Goal: Task Accomplishment & Management: Manage account settings

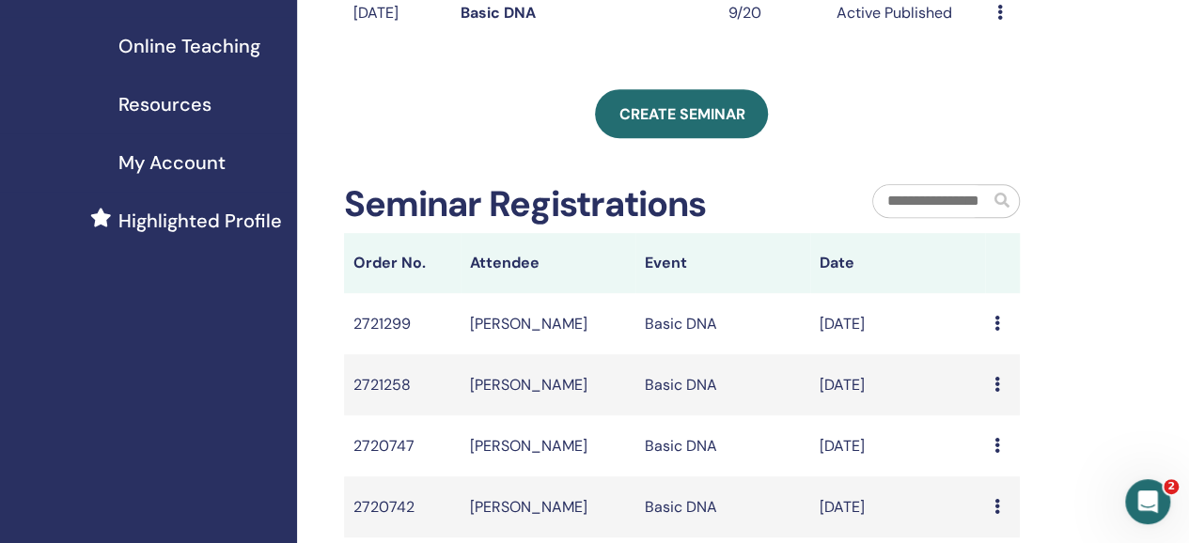
click at [995, 331] on icon at bounding box center [998, 323] width 6 height 15
click at [959, 360] on link "Message" at bounding box center [943, 356] width 61 height 20
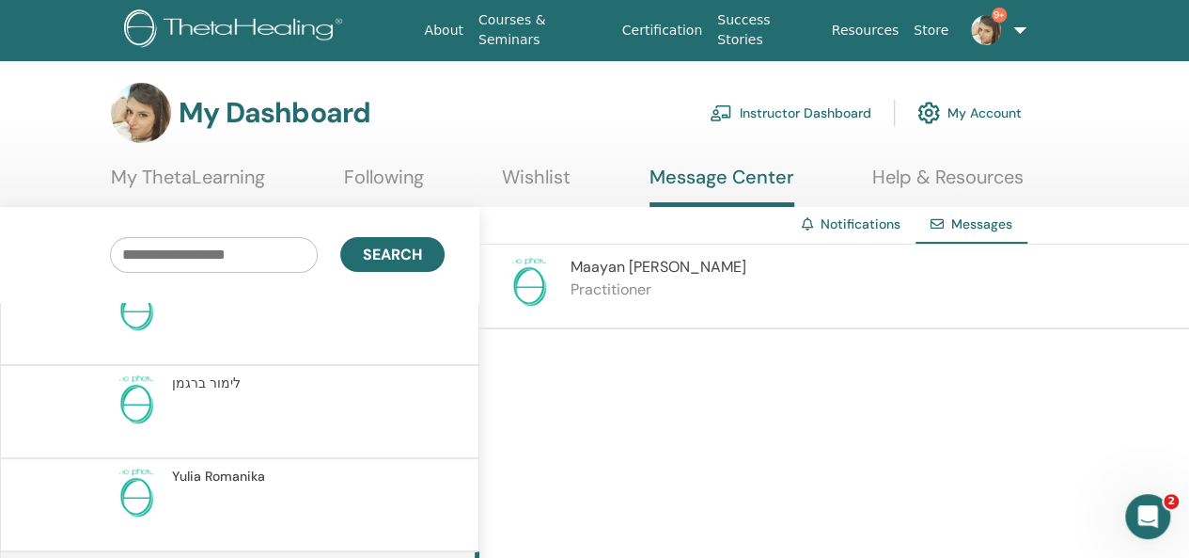
scroll to position [23, 0]
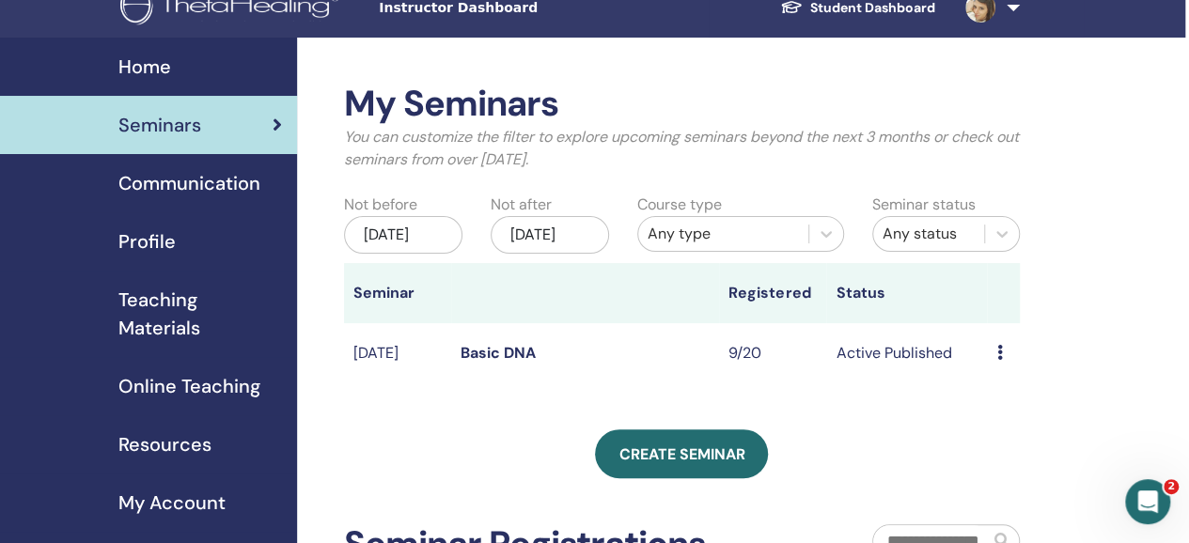
scroll to position [21, 4]
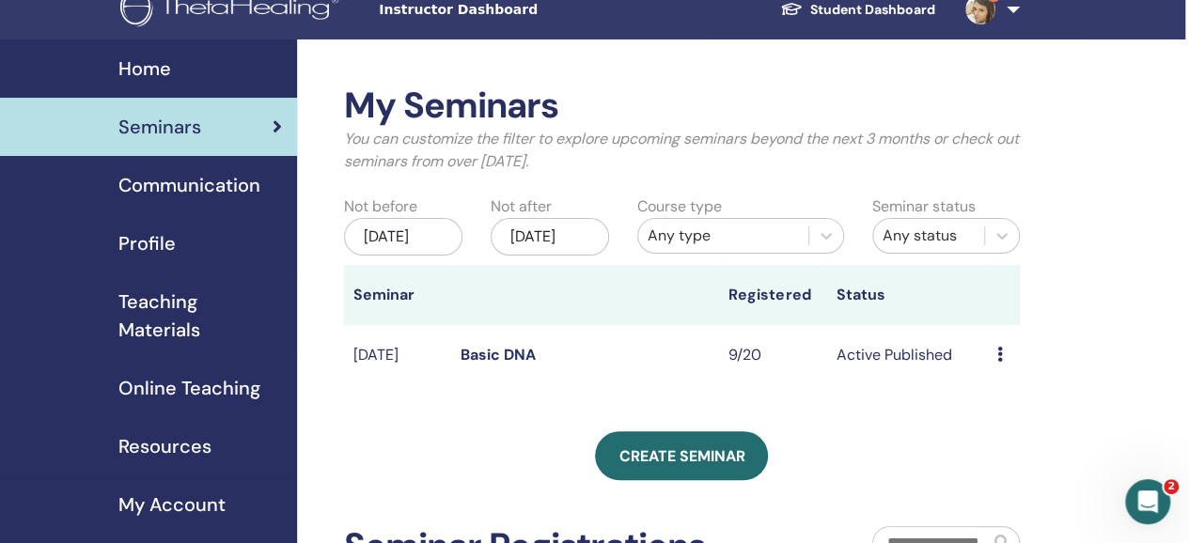
click at [169, 307] on span "Teaching Materials" at bounding box center [200, 316] width 164 height 56
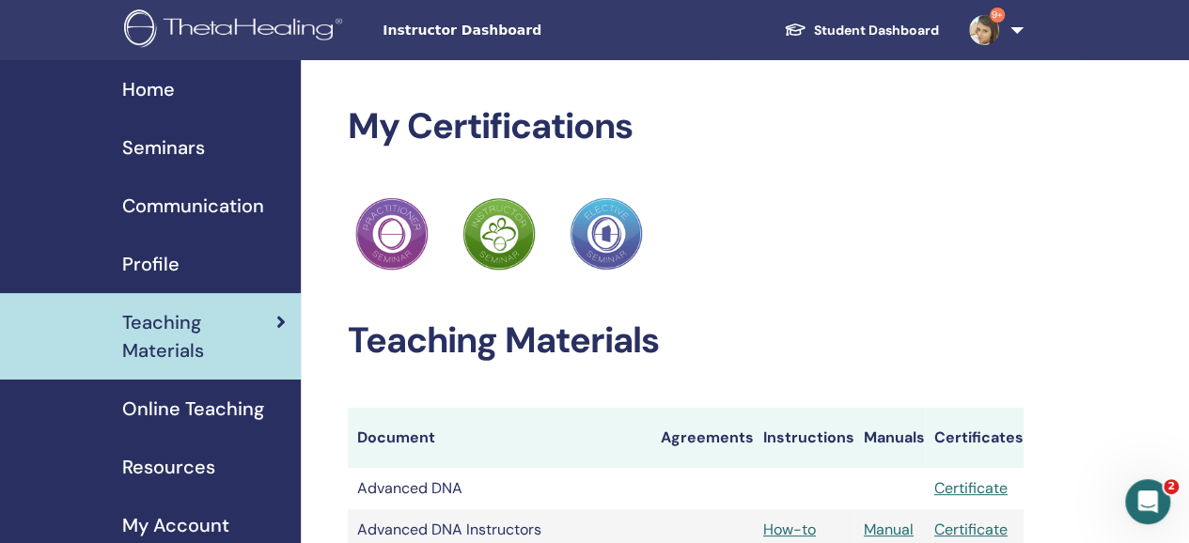
click at [187, 149] on span "Seminars" at bounding box center [163, 148] width 83 height 28
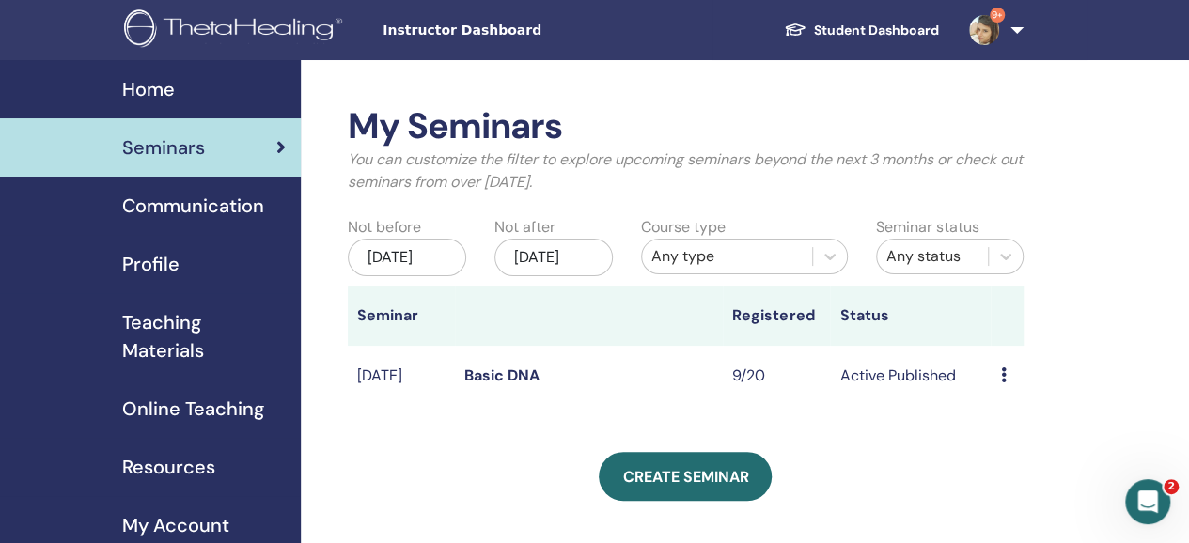
click at [1005, 383] on icon at bounding box center [1003, 375] width 6 height 15
click at [1032, 469] on link "Attendees" at bounding box center [1017, 467] width 71 height 20
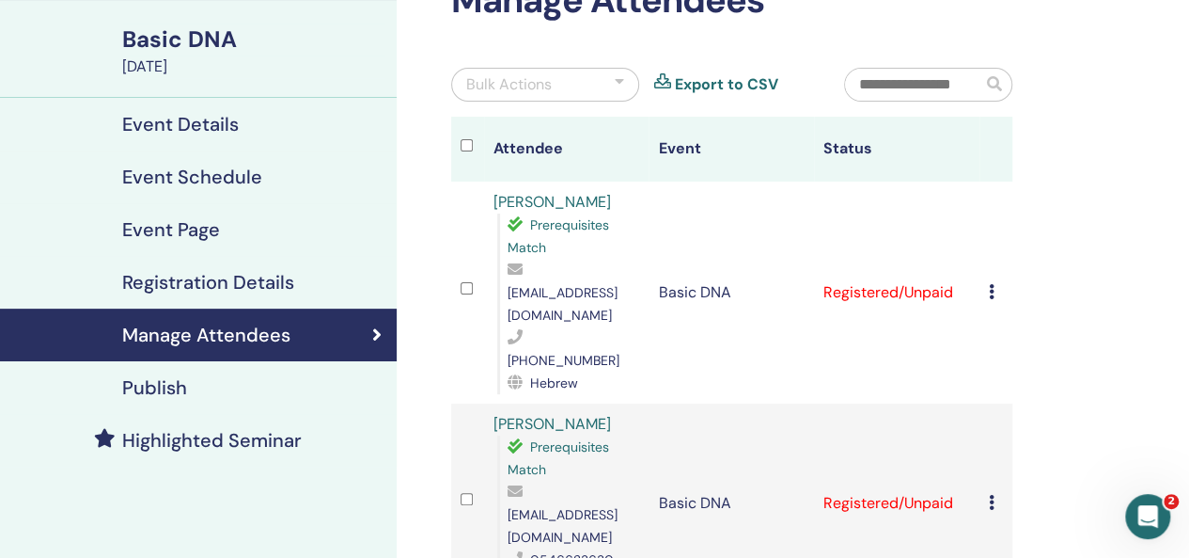
scroll to position [124, 0]
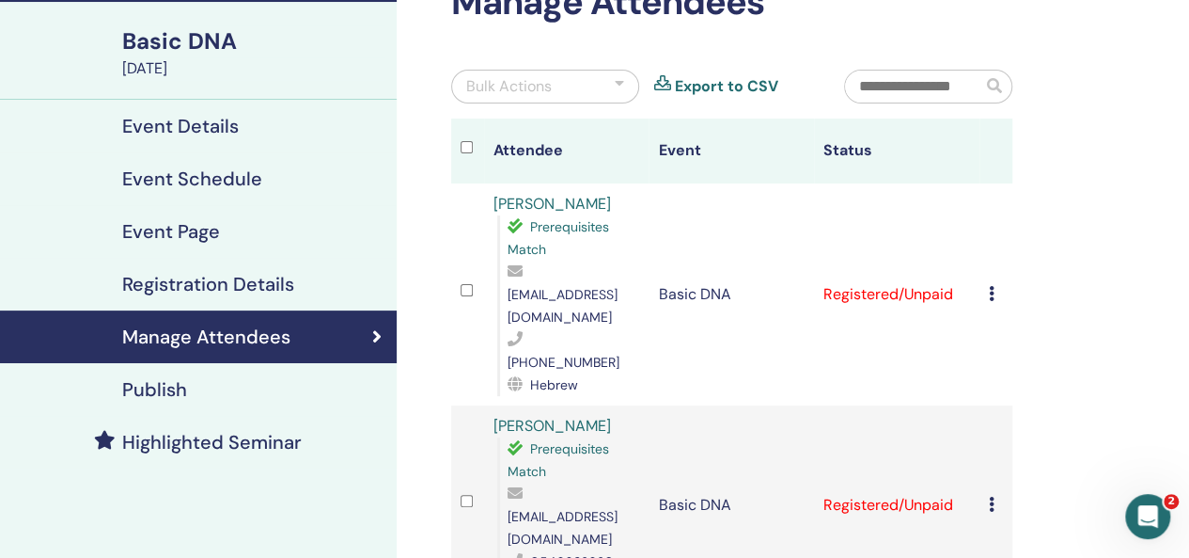
click at [989, 286] on icon at bounding box center [992, 293] width 6 height 15
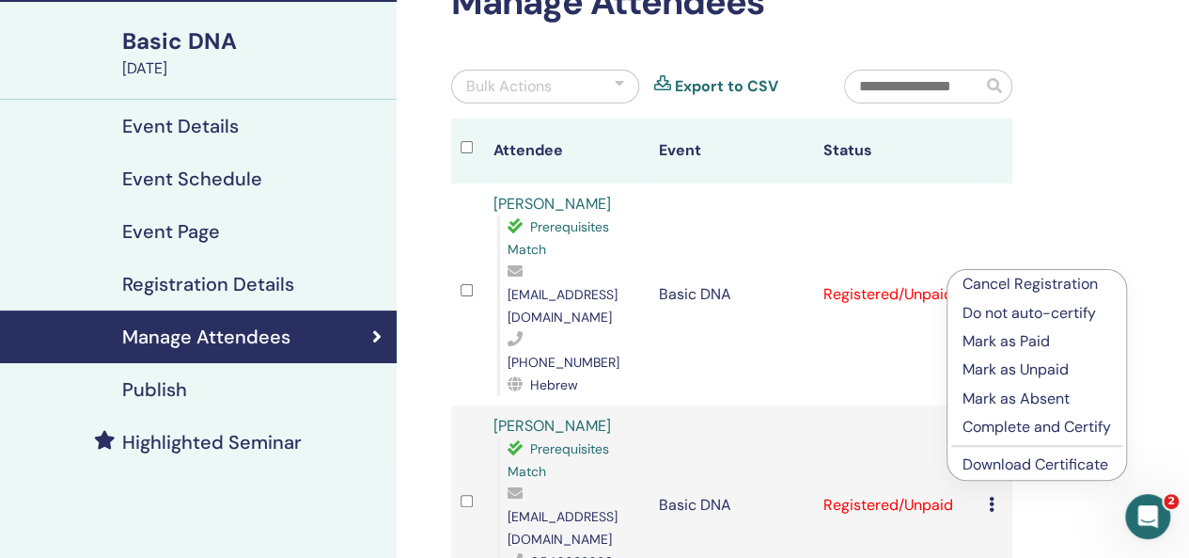
click at [1032, 341] on p "Mark as Paid" at bounding box center [1037, 341] width 149 height 23
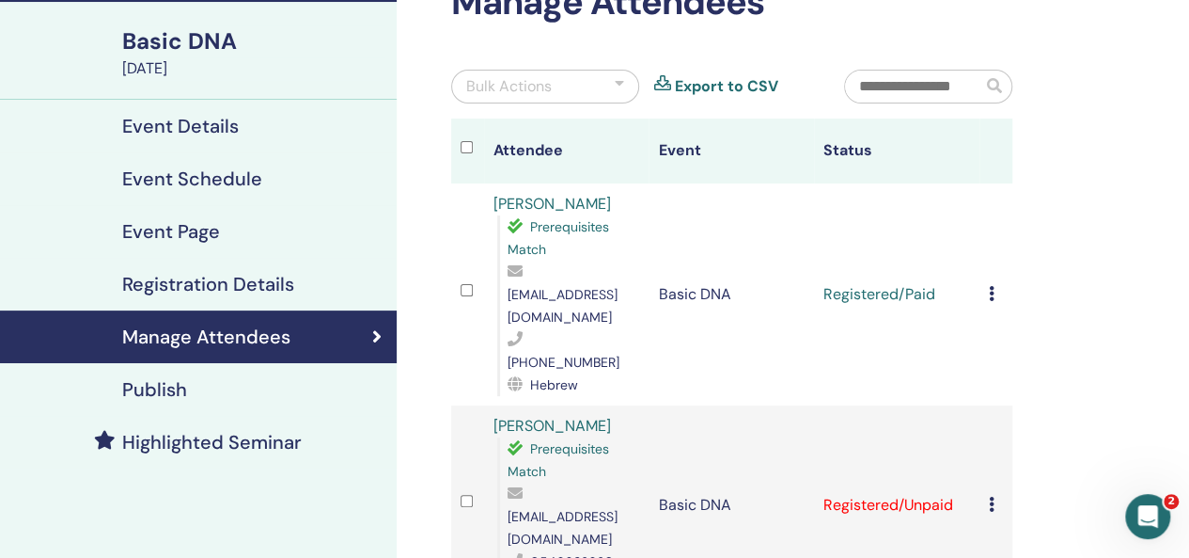
click at [990, 286] on icon at bounding box center [992, 293] width 6 height 15
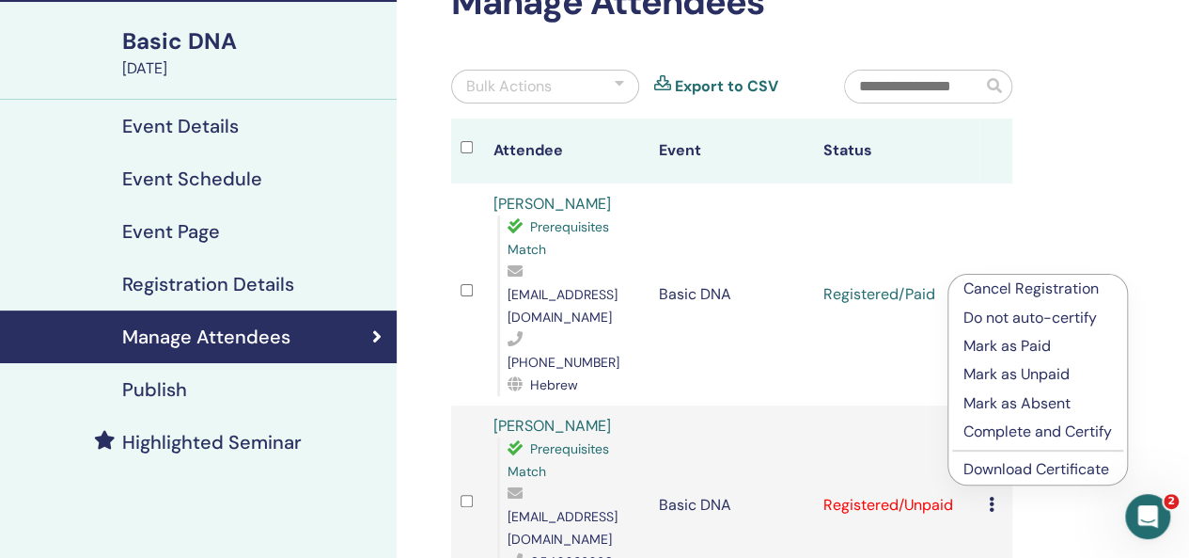
click at [935, 433] on td "Registered/Unpaid" at bounding box center [896, 504] width 165 height 199
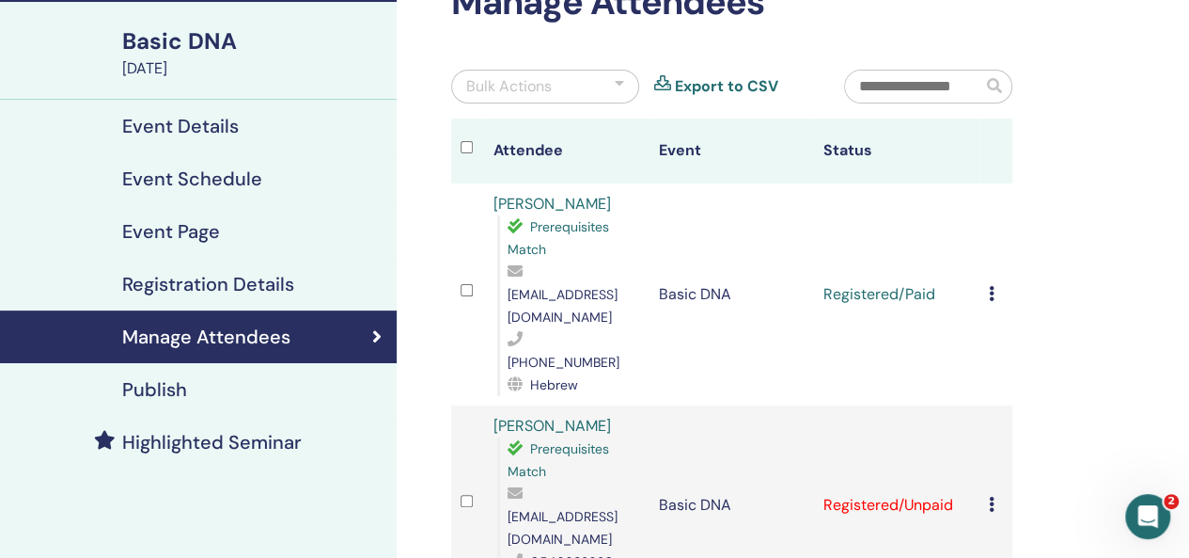
click at [998, 494] on div "Cancel Registration Do not auto-certify Mark as Paid Mark as Unpaid Mark as Abs…" at bounding box center [996, 505] width 14 height 23
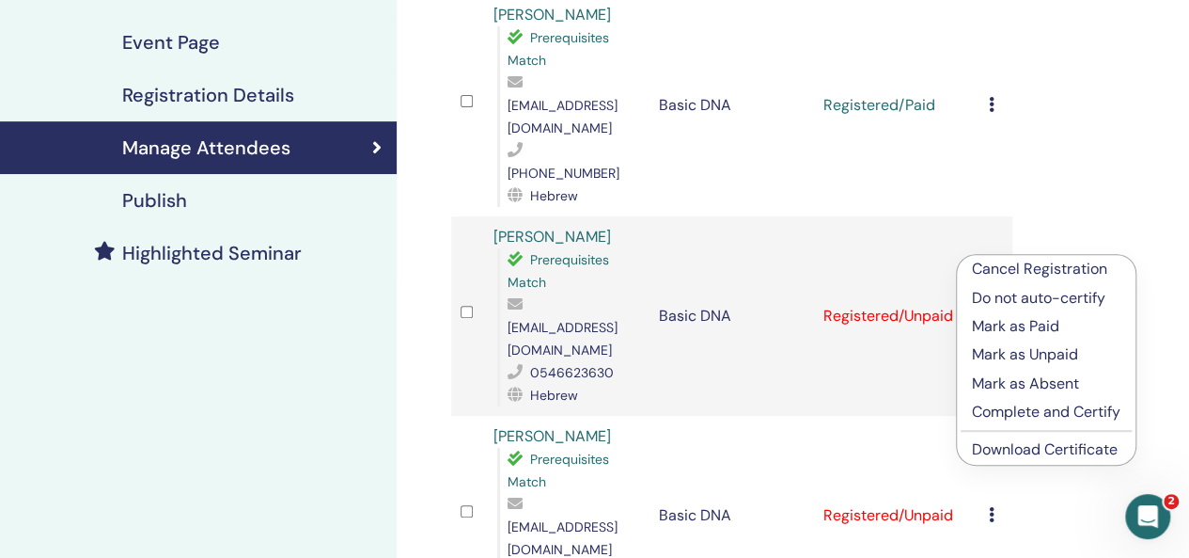
scroll to position [336, 0]
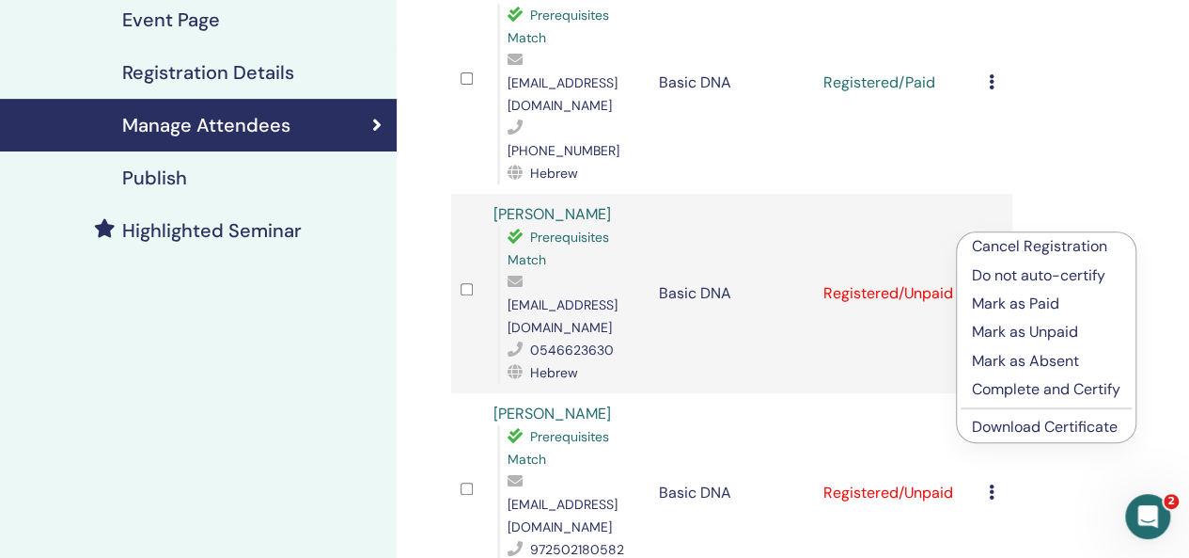
click at [1027, 304] on p "Mark as Paid" at bounding box center [1046, 303] width 149 height 23
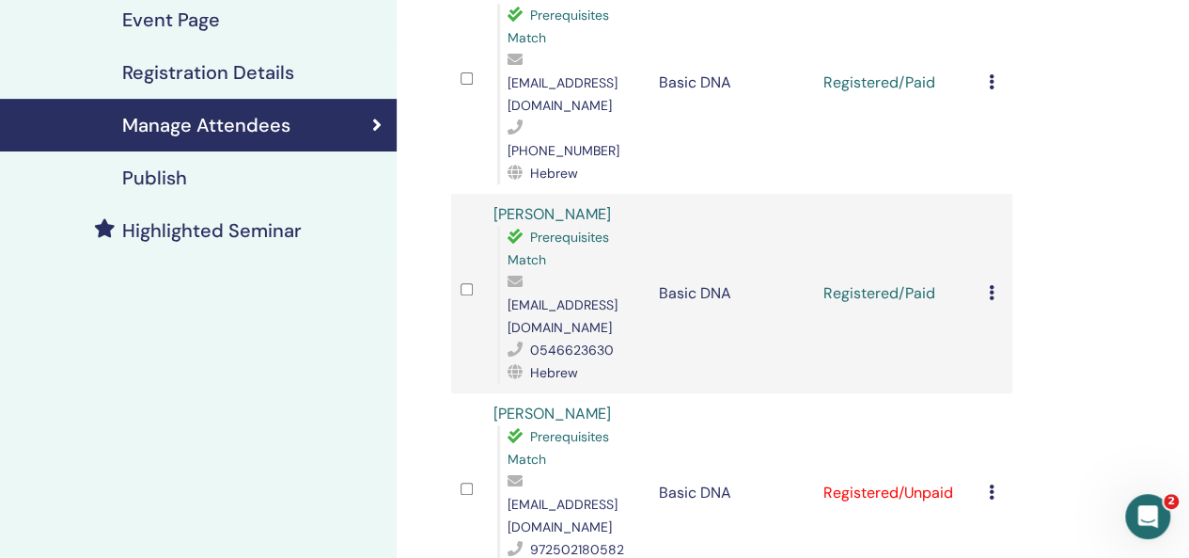
click at [993, 484] on icon at bounding box center [992, 491] width 6 height 15
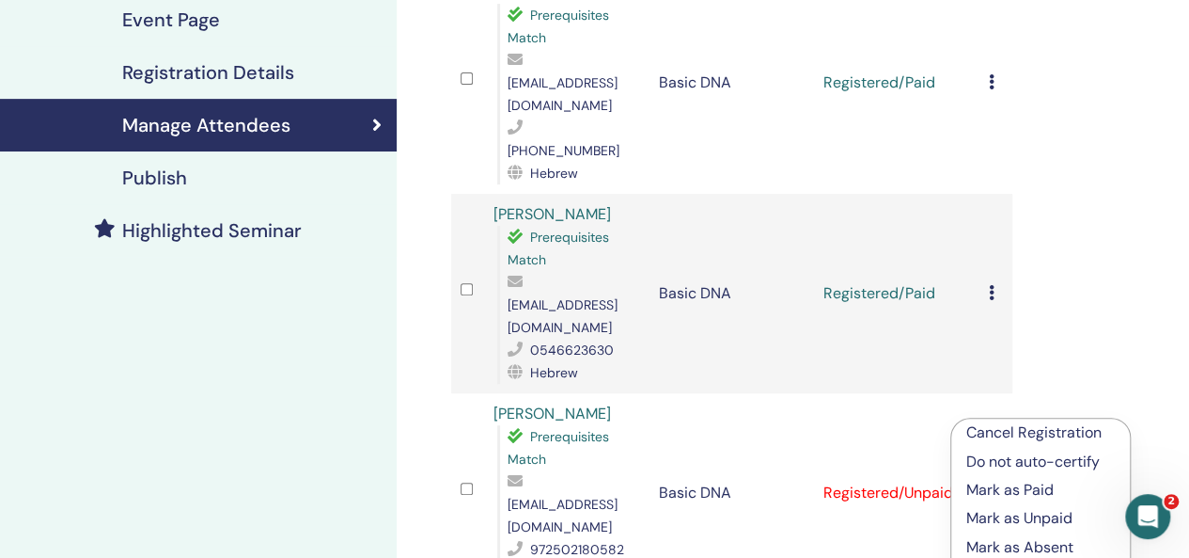
click at [1021, 480] on p "Mark as Paid" at bounding box center [1040, 490] width 149 height 23
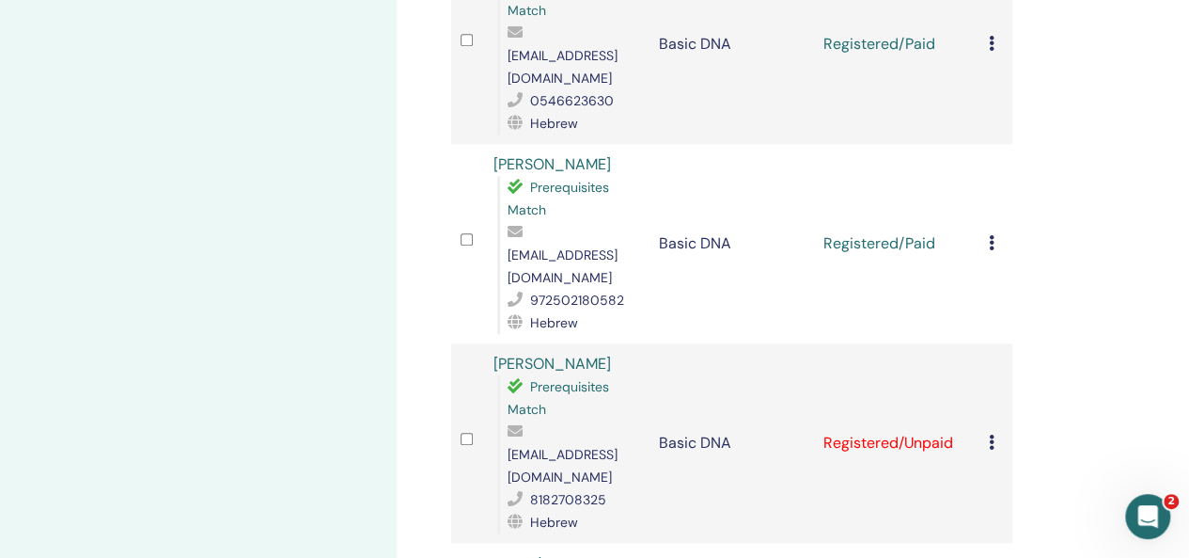
scroll to position [592, 0]
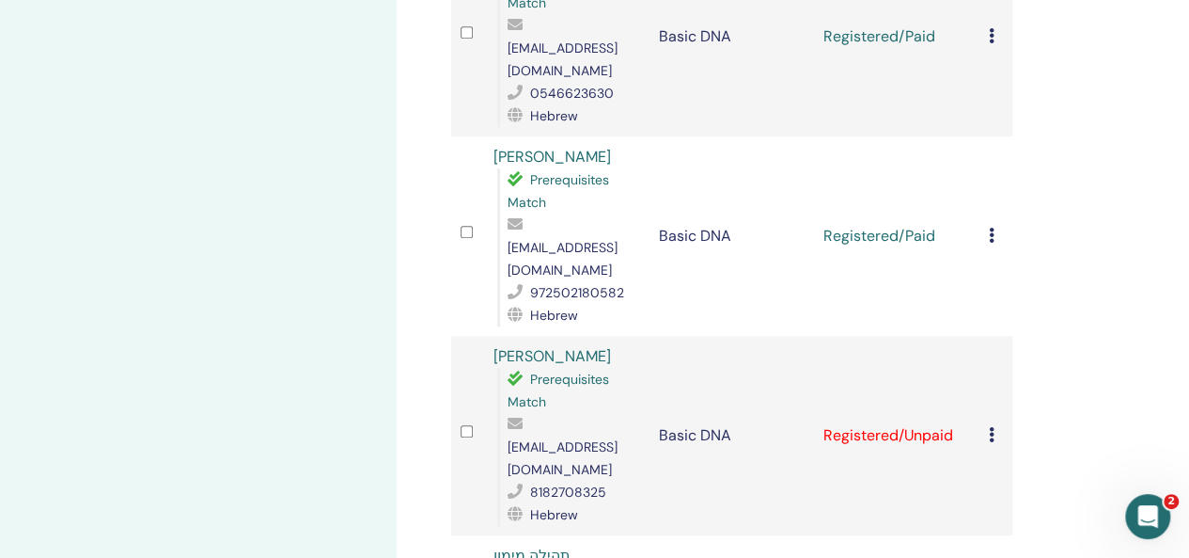
click at [989, 427] on icon at bounding box center [992, 434] width 6 height 15
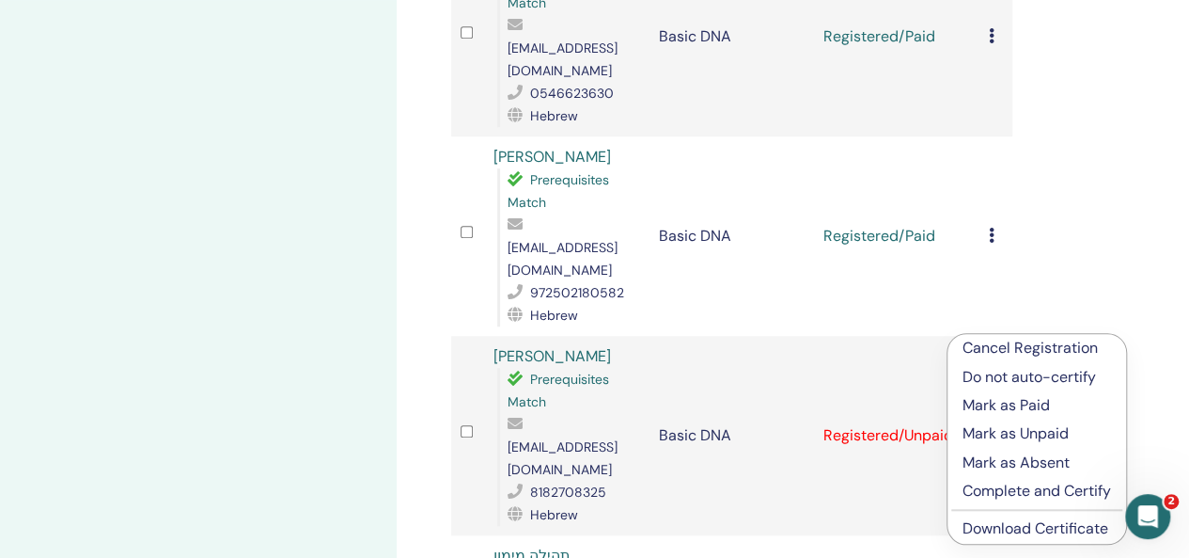
drag, startPoint x: 1014, startPoint y: 433, endPoint x: 1014, endPoint y: 407, distance: 26.3
click at [1014, 407] on ul "Cancel Registration Do not auto-certify Mark as Paid Mark as Unpaid Mark as Abs…" at bounding box center [1037, 439] width 179 height 210
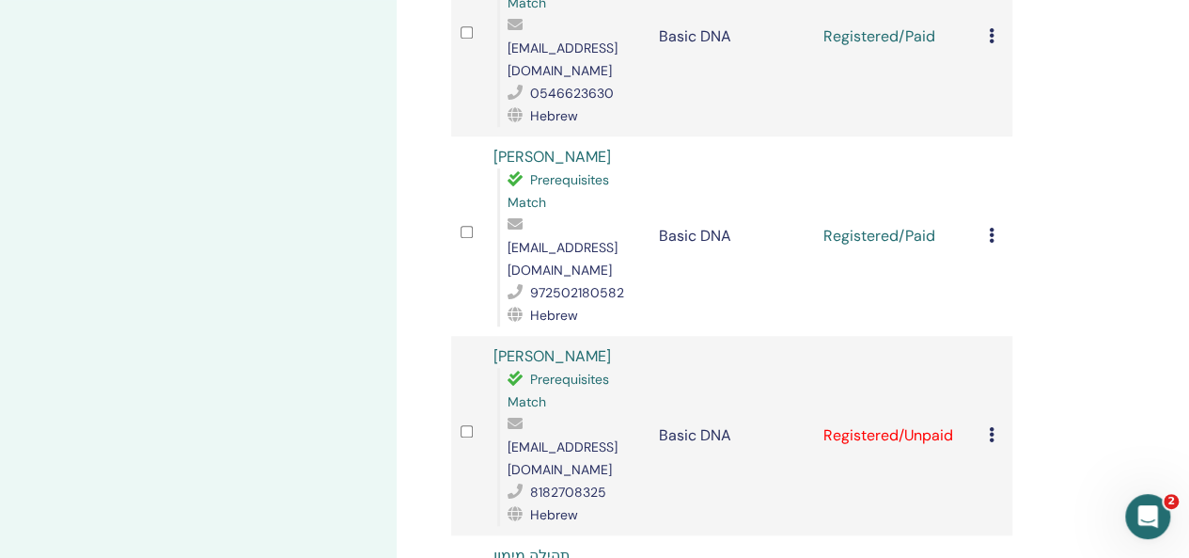
click at [992, 424] on div "Cancel Registration Do not auto-certify Mark as Paid Mark as Unpaid Mark as Abs…" at bounding box center [996, 435] width 14 height 23
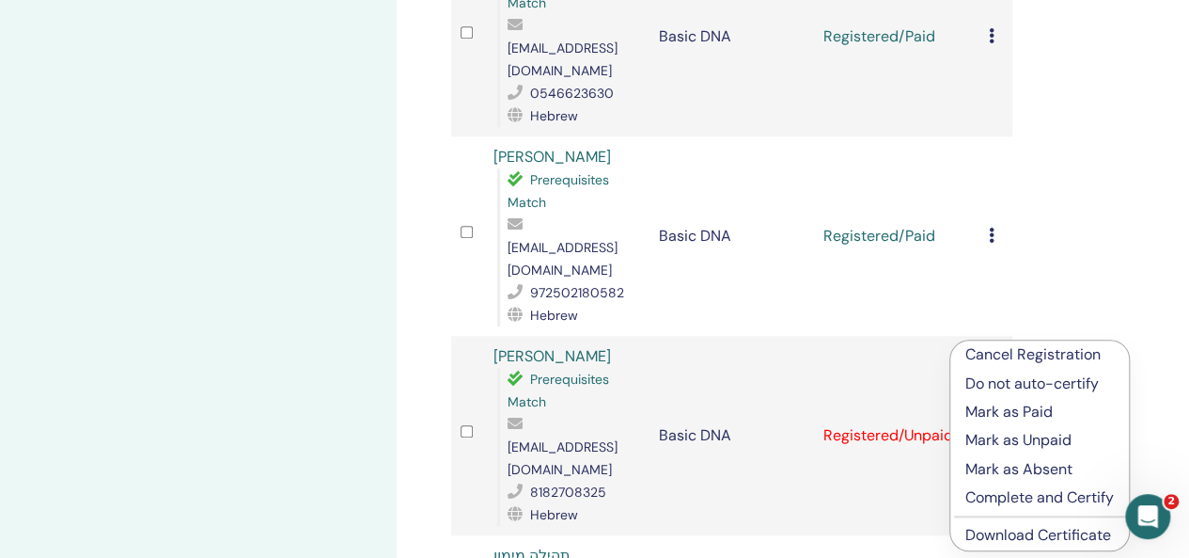
click at [1033, 407] on p "Mark as Paid" at bounding box center [1040, 412] width 149 height 23
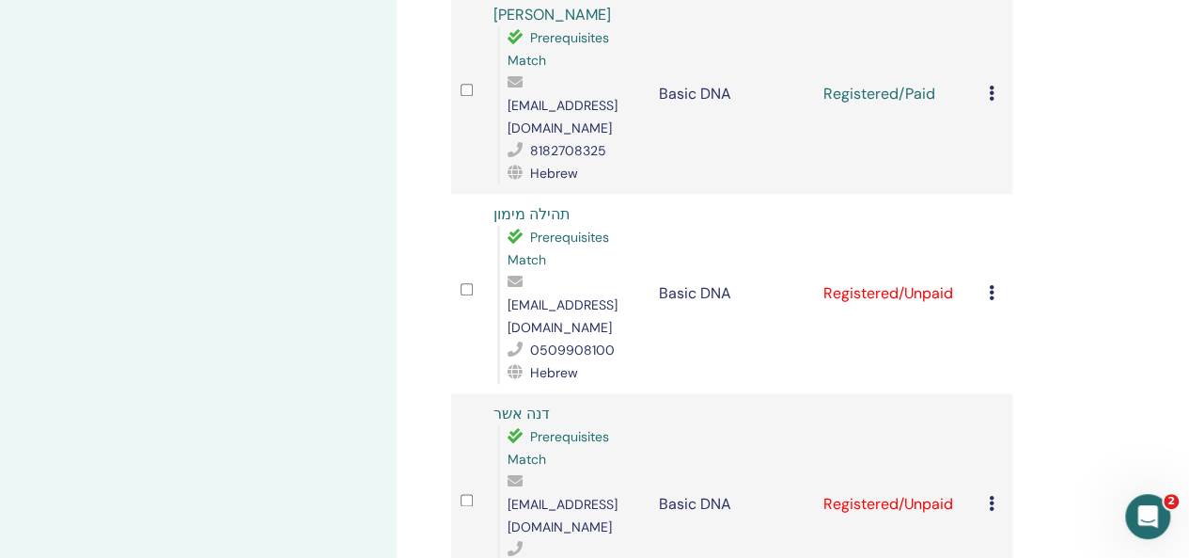
scroll to position [935, 0]
click at [992, 494] on icon at bounding box center [992, 501] width 6 height 15
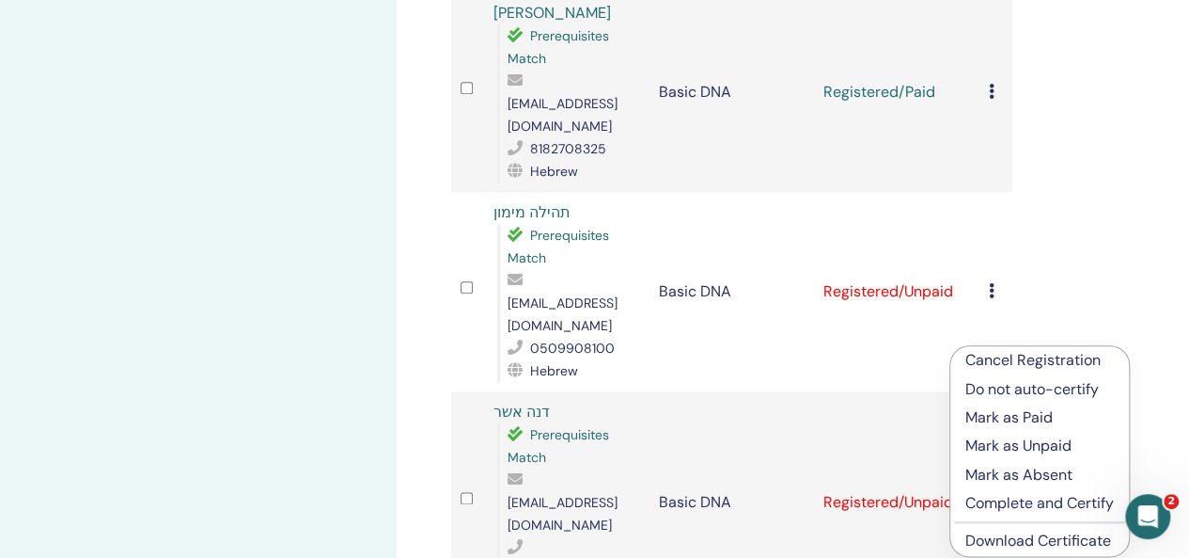
click at [1004, 406] on p "Mark as Paid" at bounding box center [1040, 417] width 149 height 23
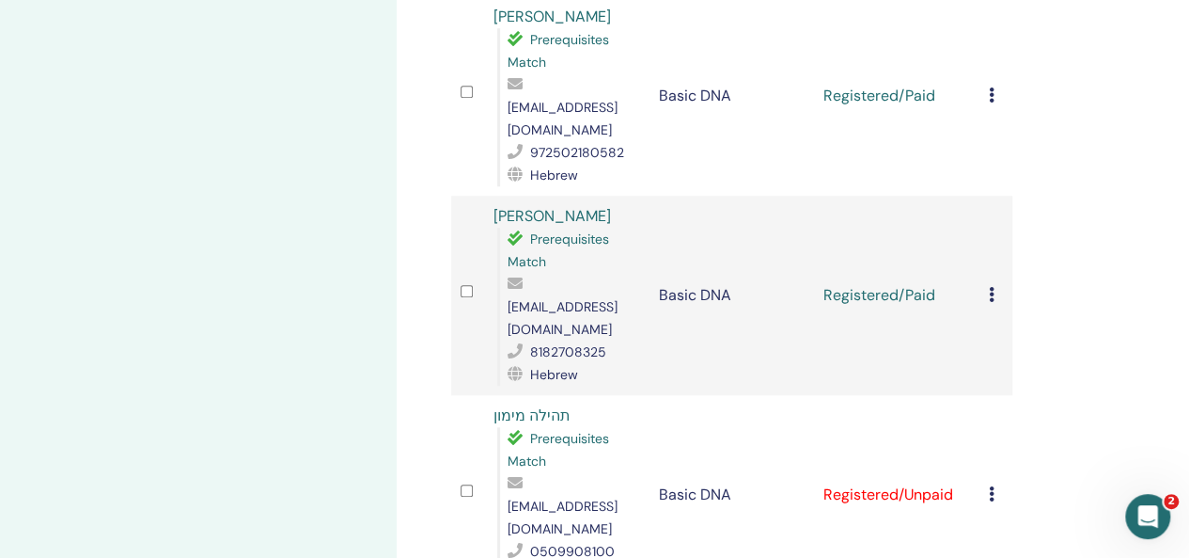
scroll to position [733, 0]
click at [990, 485] on icon at bounding box center [992, 492] width 6 height 15
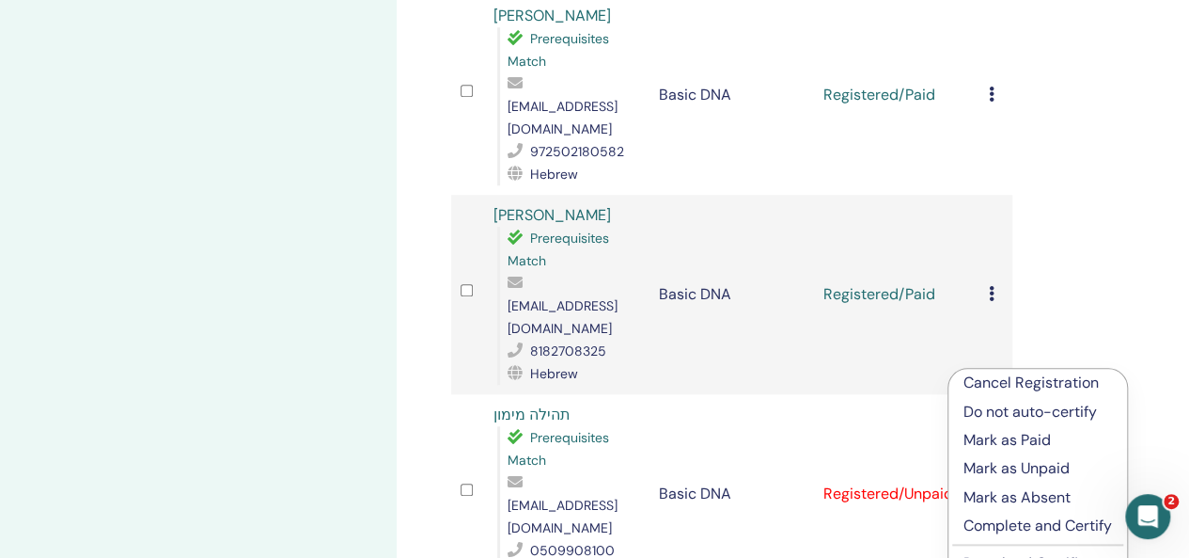
click at [1017, 433] on p "Mark as Paid" at bounding box center [1038, 440] width 149 height 23
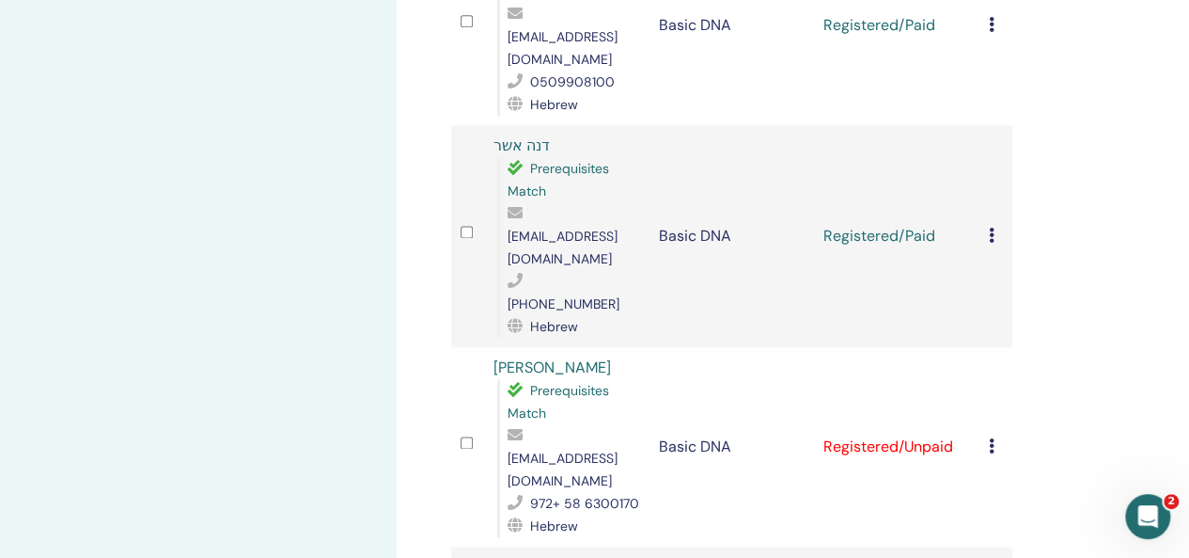
scroll to position [1204, 0]
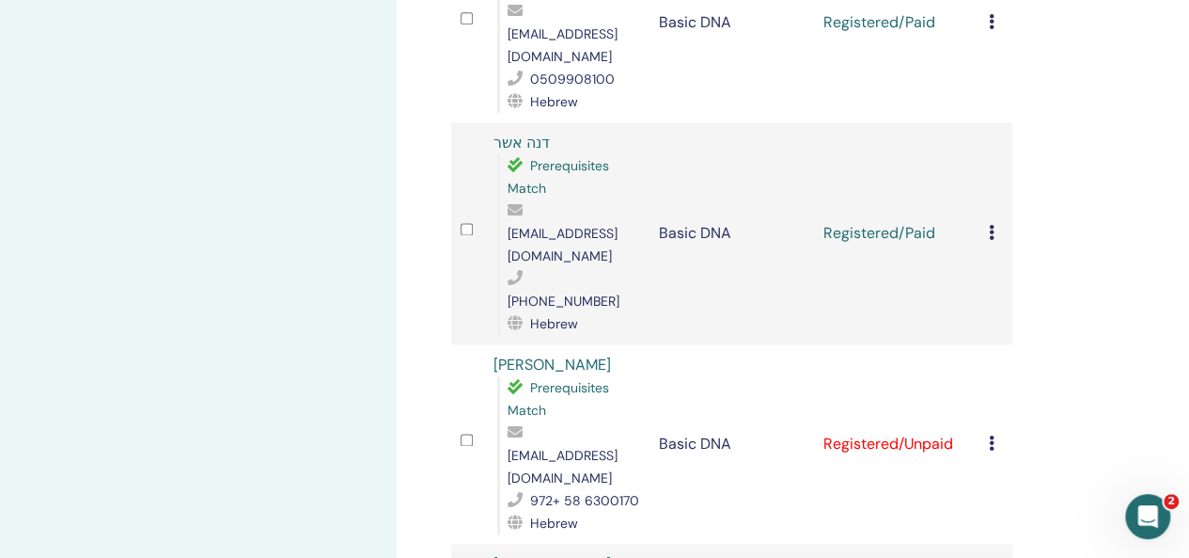
click at [991, 435] on icon at bounding box center [992, 442] width 6 height 15
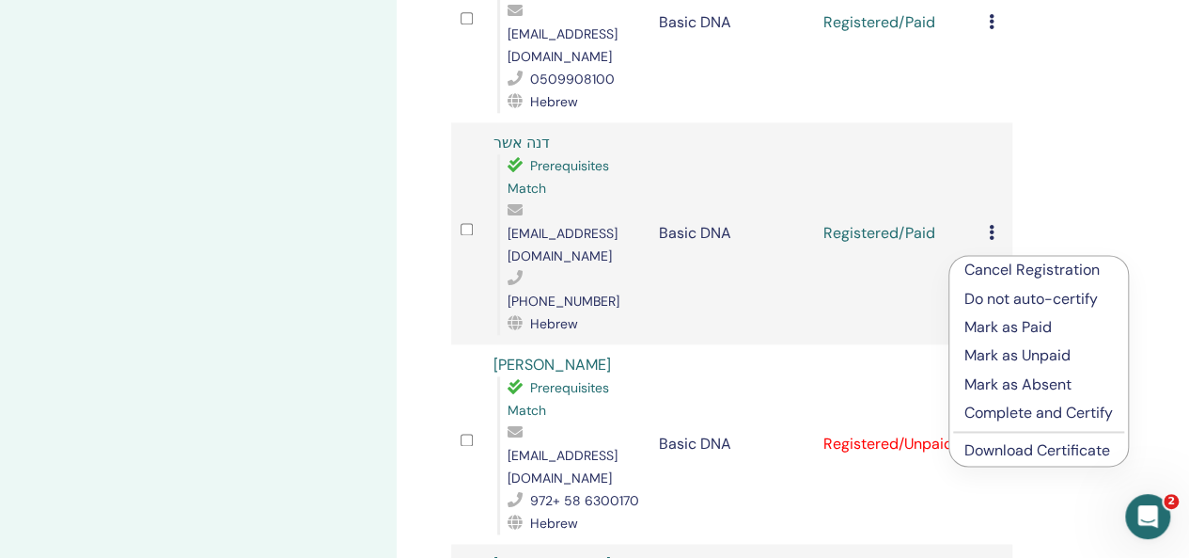
click at [1036, 316] on p "Mark as Paid" at bounding box center [1039, 327] width 149 height 23
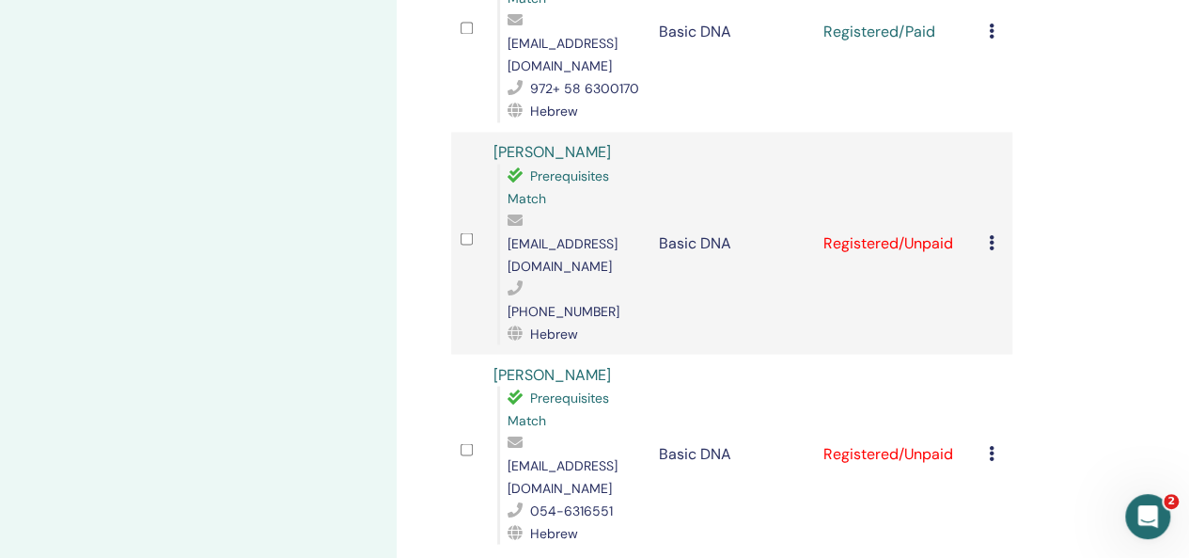
scroll to position [1617, 0]
click at [989, 444] on icon at bounding box center [992, 451] width 6 height 15
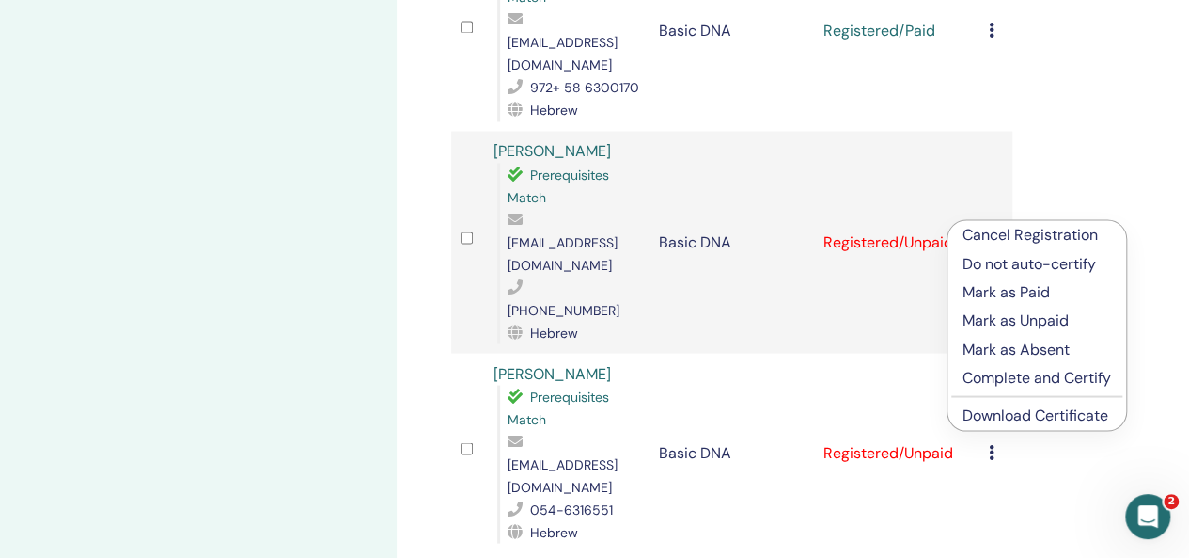
click at [1014, 288] on p "Mark as Paid" at bounding box center [1037, 291] width 149 height 23
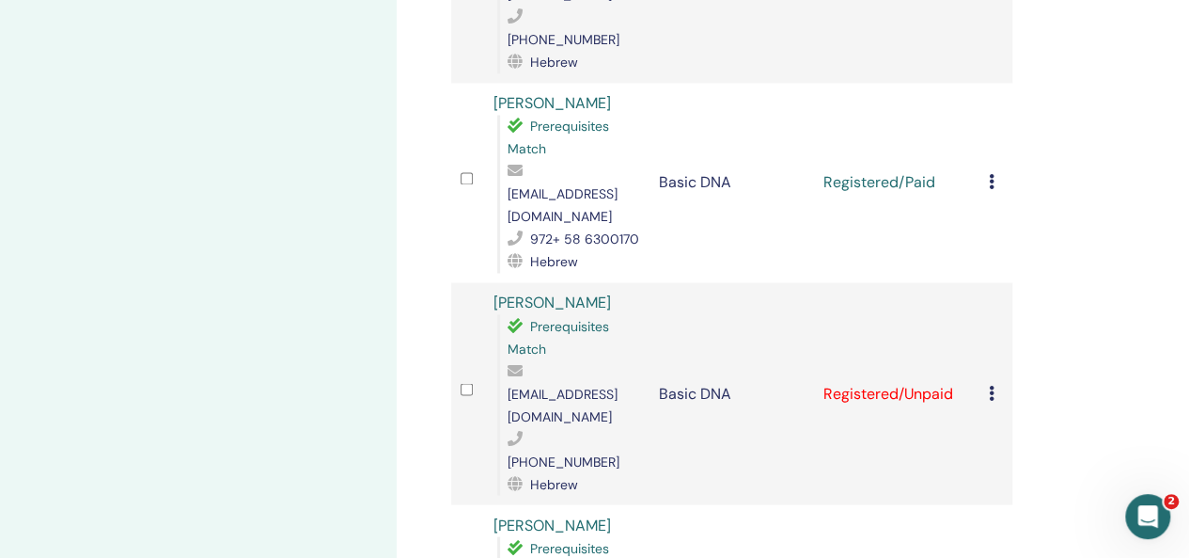
scroll to position [1467, 0]
click at [991, 384] on icon at bounding box center [992, 391] width 6 height 15
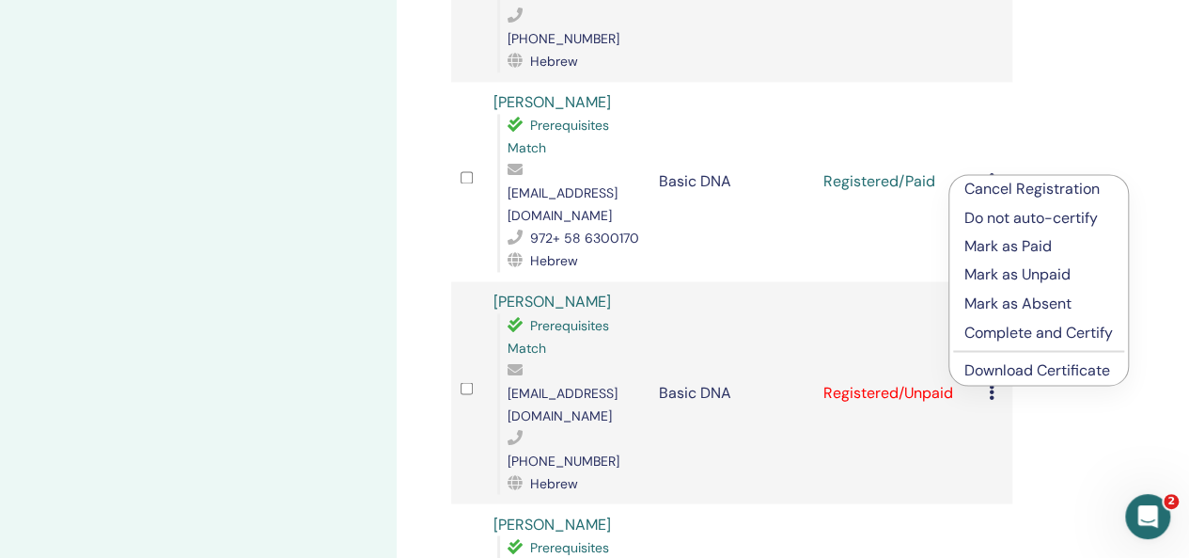
click at [1012, 242] on p "Mark as Paid" at bounding box center [1039, 246] width 149 height 23
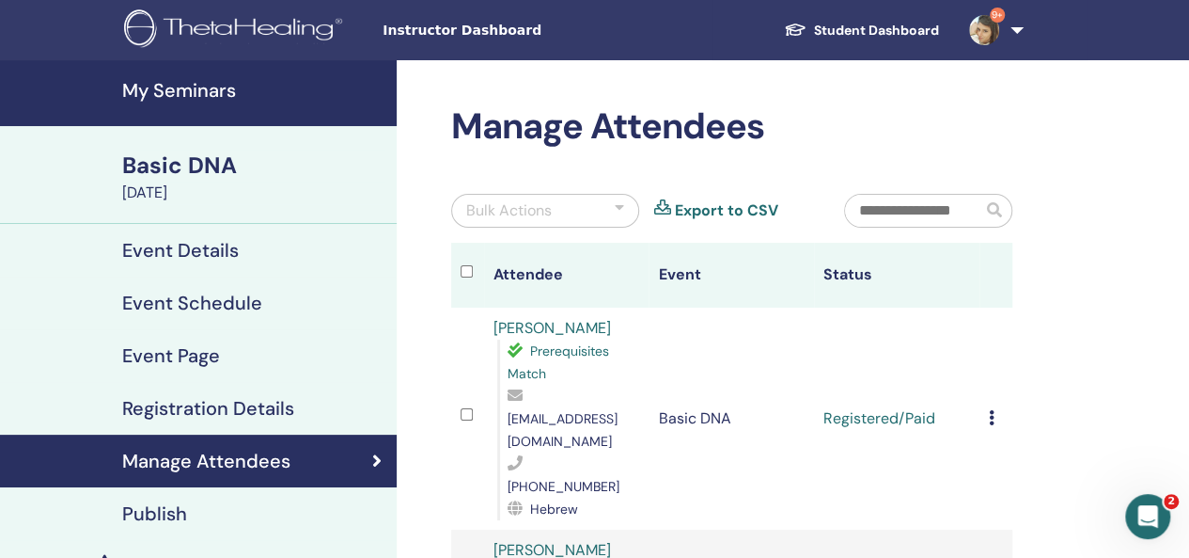
click at [993, 407] on div "Cancel Registration Do not auto-certify Mark as Paid Mark as Unpaid Mark as Abs…" at bounding box center [996, 418] width 14 height 23
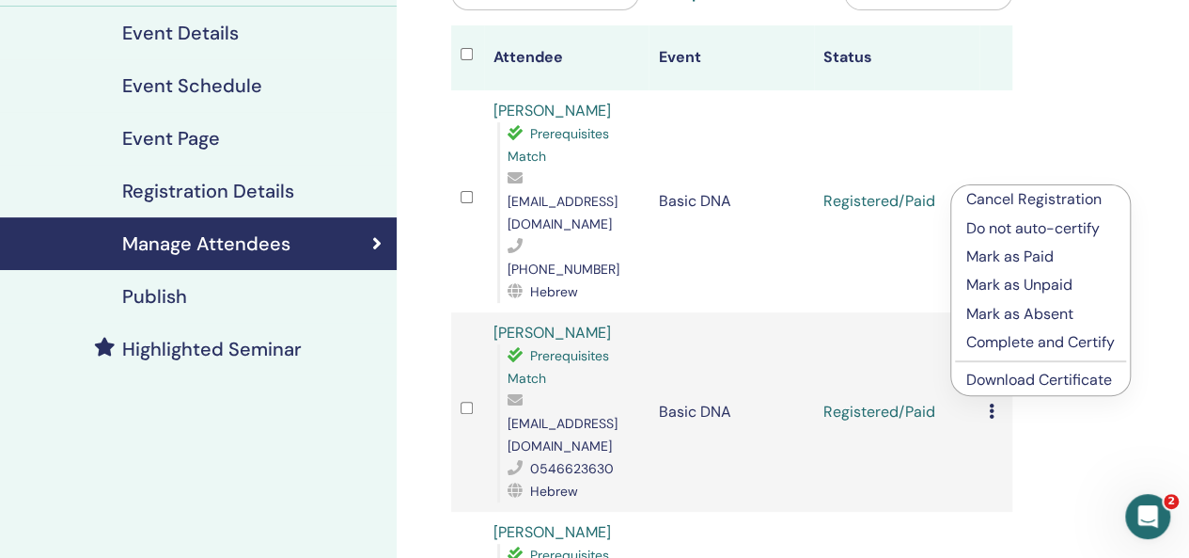
scroll to position [218, 0]
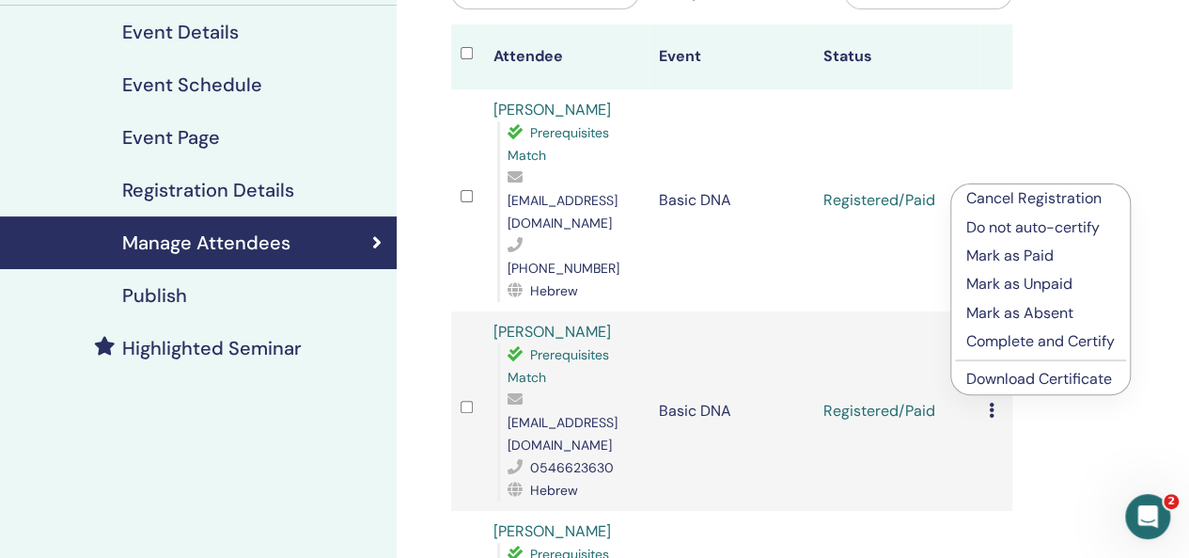
click at [1032, 370] on link "Download Certificate" at bounding box center [1039, 379] width 146 height 20
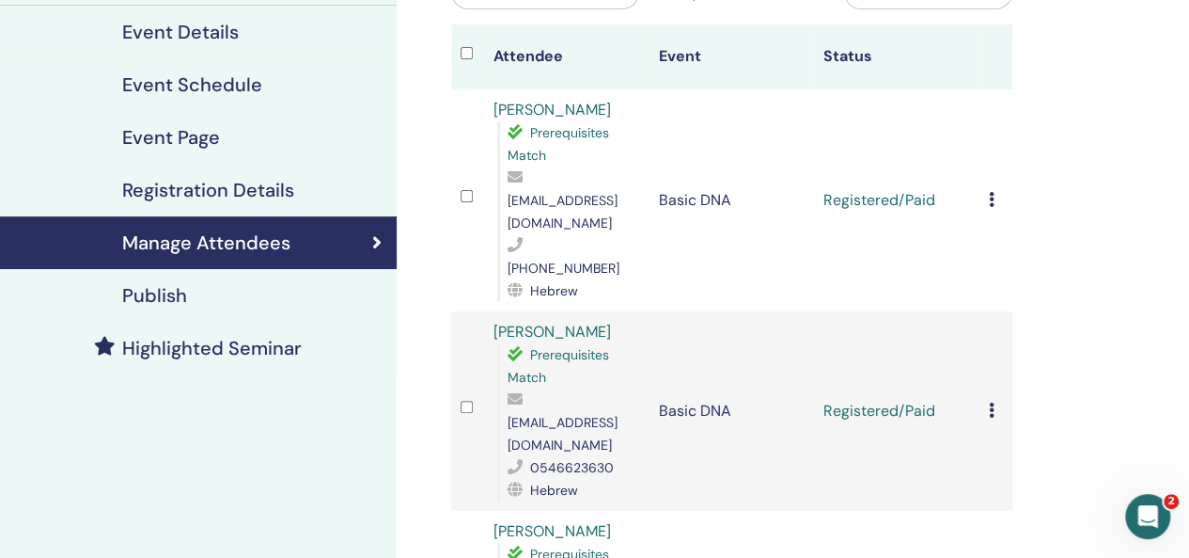
click at [990, 402] on icon at bounding box center [992, 409] width 6 height 15
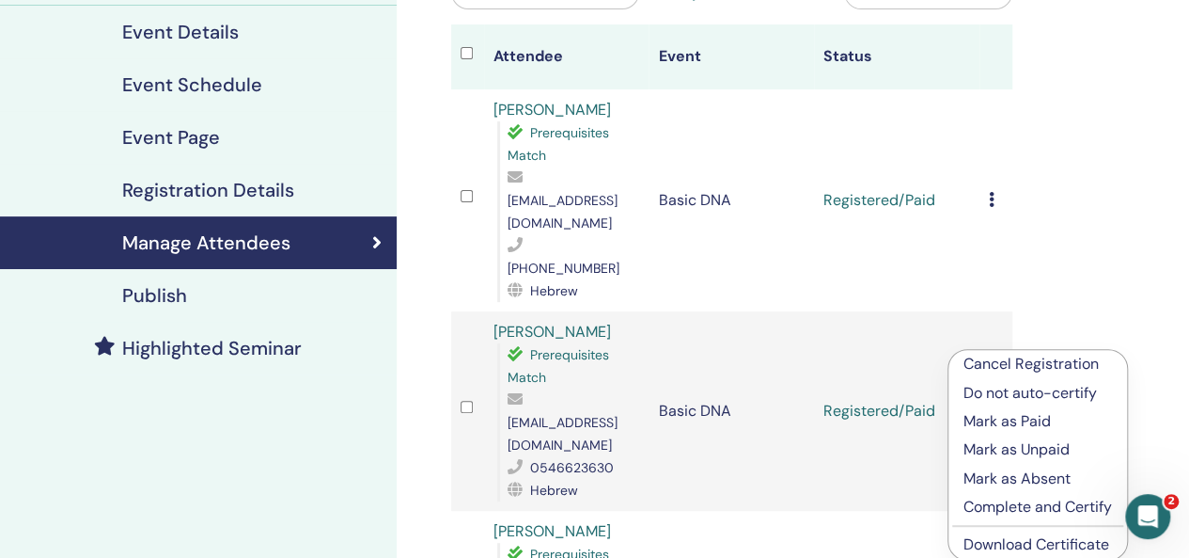
click at [1013, 544] on link "Download Certificate" at bounding box center [1037, 544] width 146 height 20
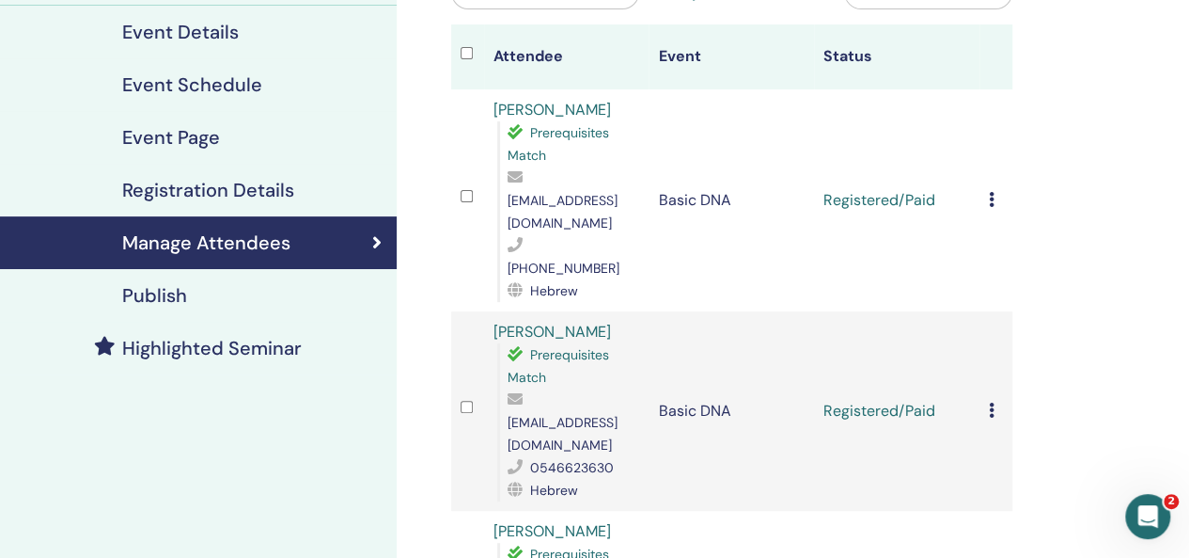
click at [1175, 543] on div at bounding box center [1175, 543] width 0 height 0
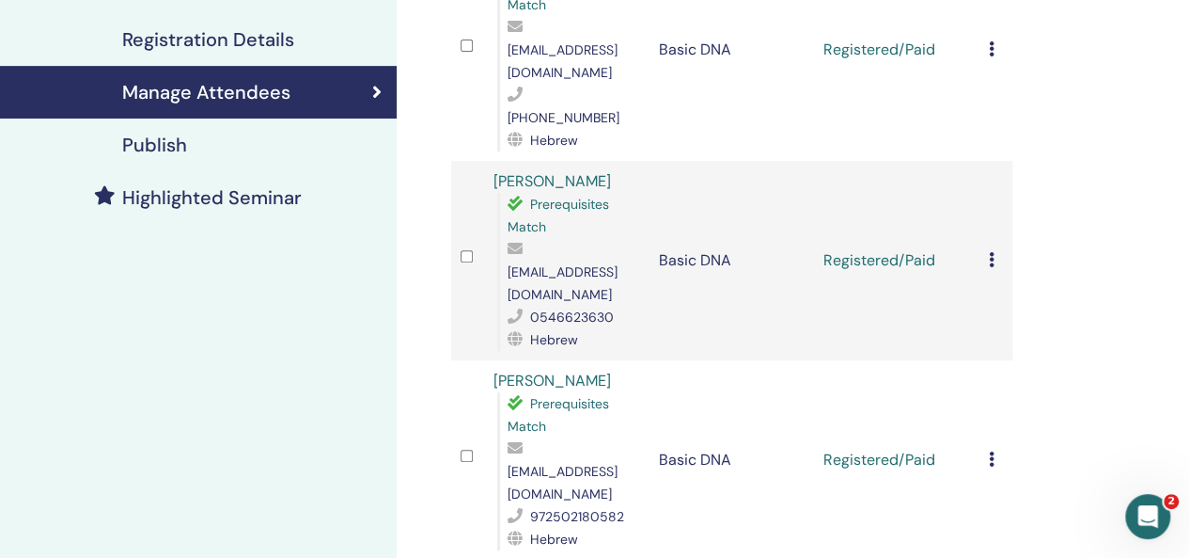
scroll to position [374, 0]
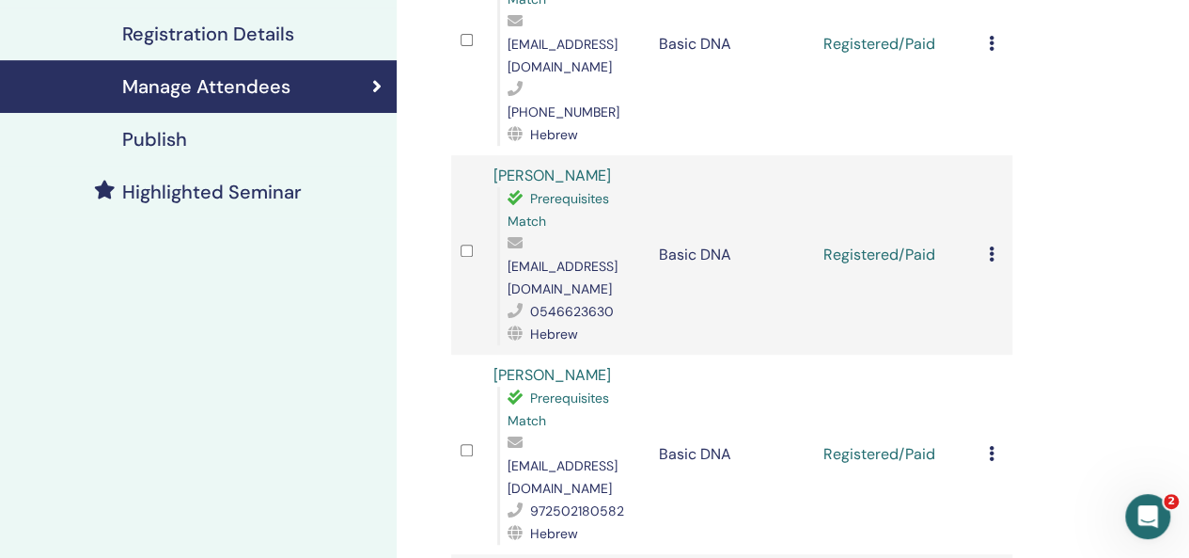
click at [991, 446] on icon at bounding box center [992, 453] width 6 height 15
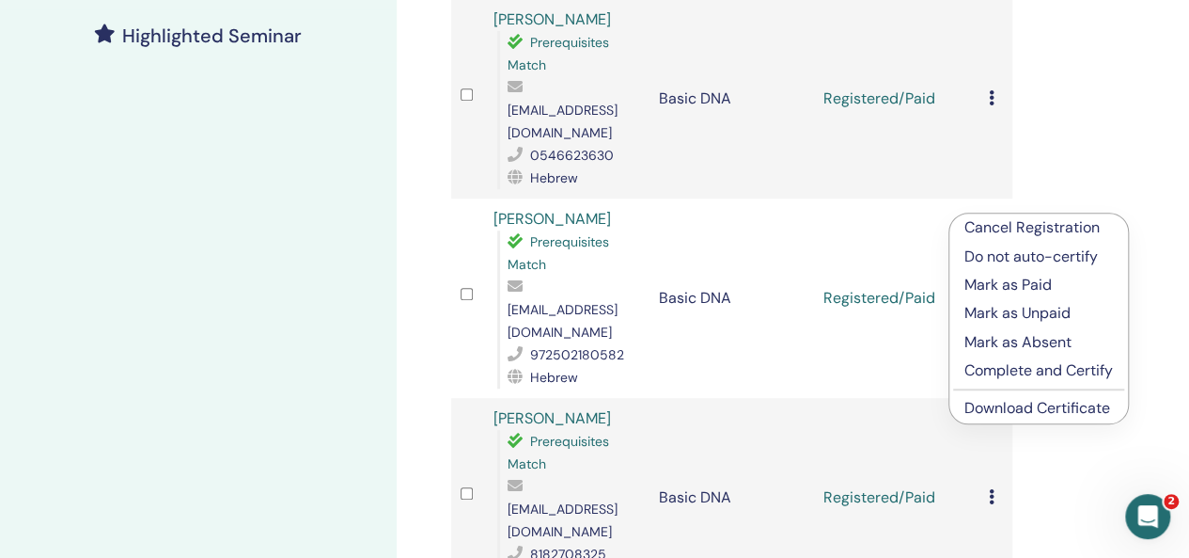
scroll to position [532, 0]
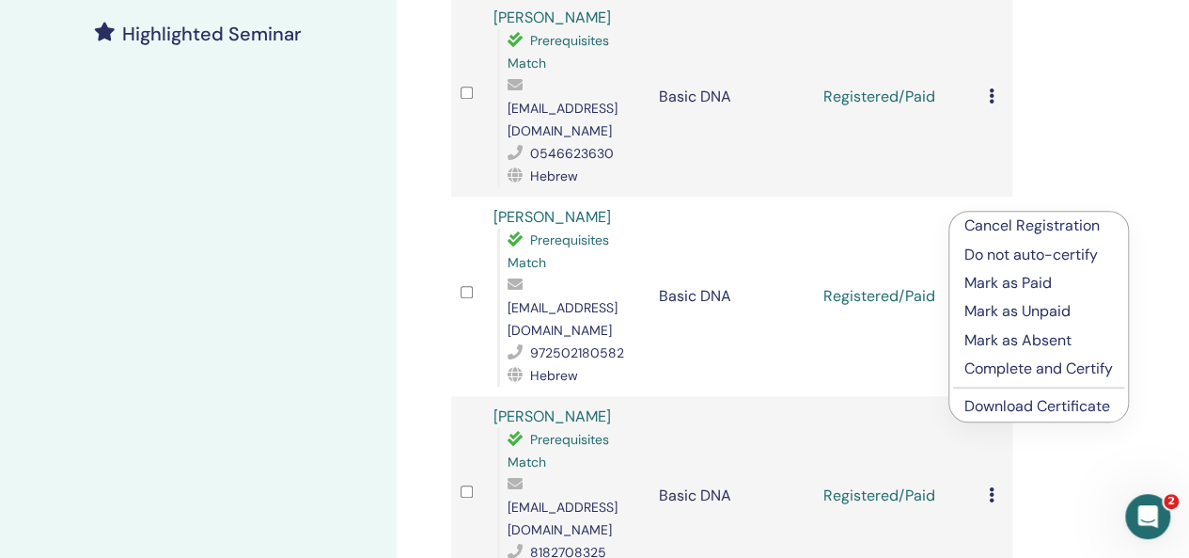
click at [1025, 402] on link "Download Certificate" at bounding box center [1038, 406] width 146 height 20
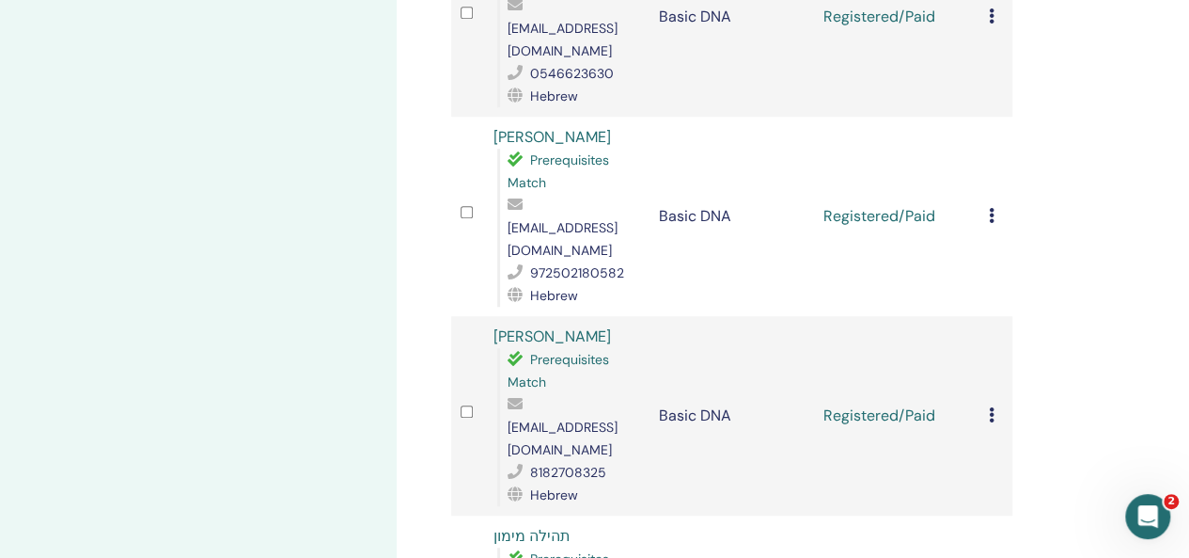
scroll to position [620, 0]
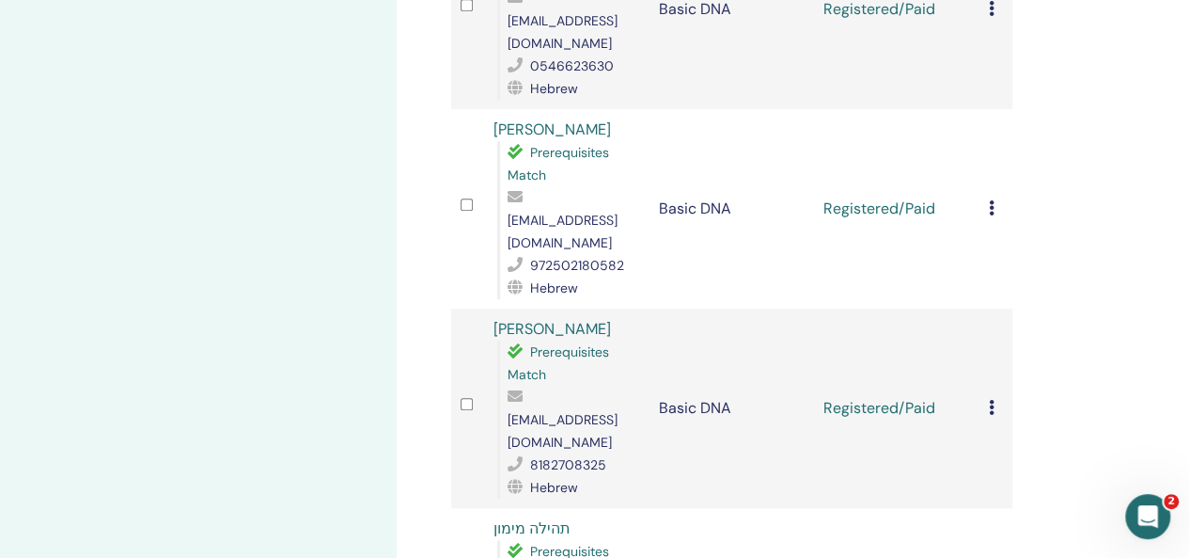
click at [989, 400] on icon at bounding box center [992, 407] width 6 height 15
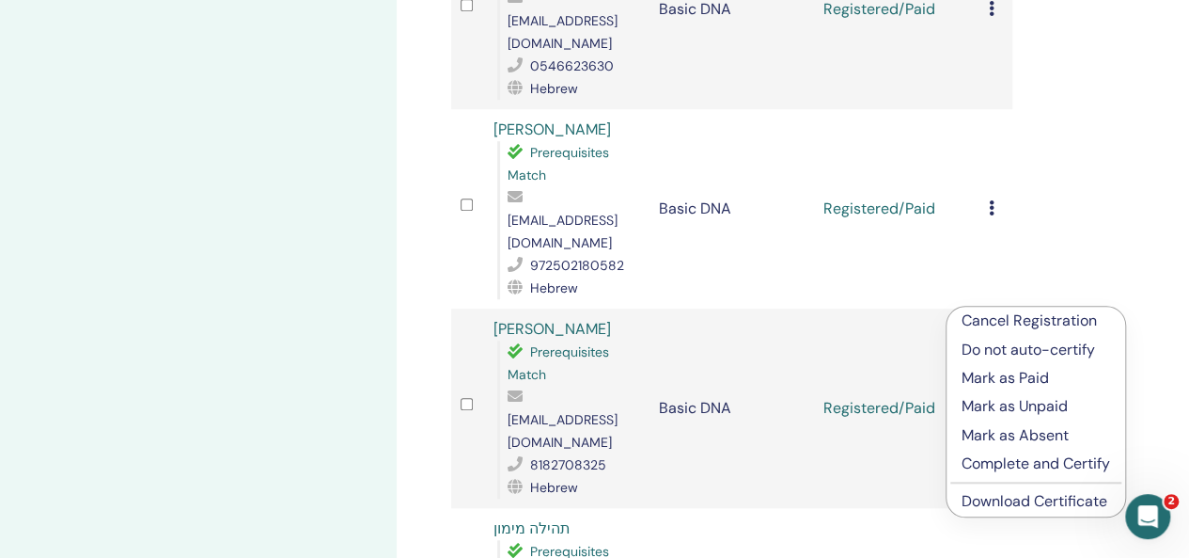
click at [1044, 495] on link "Download Certificate" at bounding box center [1035, 501] width 146 height 20
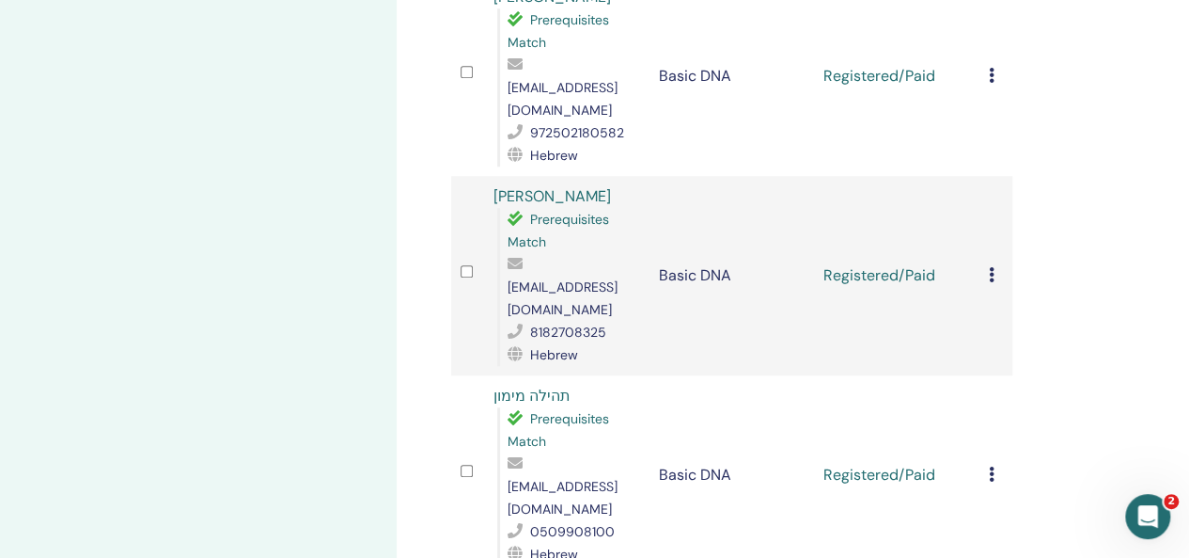
scroll to position [795, 0]
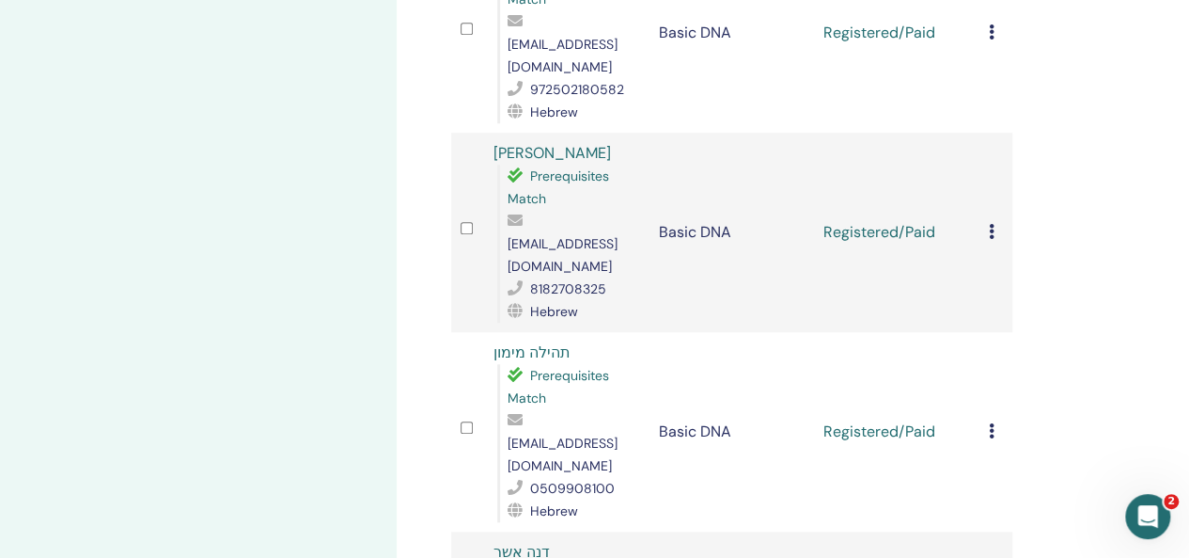
click at [991, 423] on icon at bounding box center [992, 430] width 6 height 15
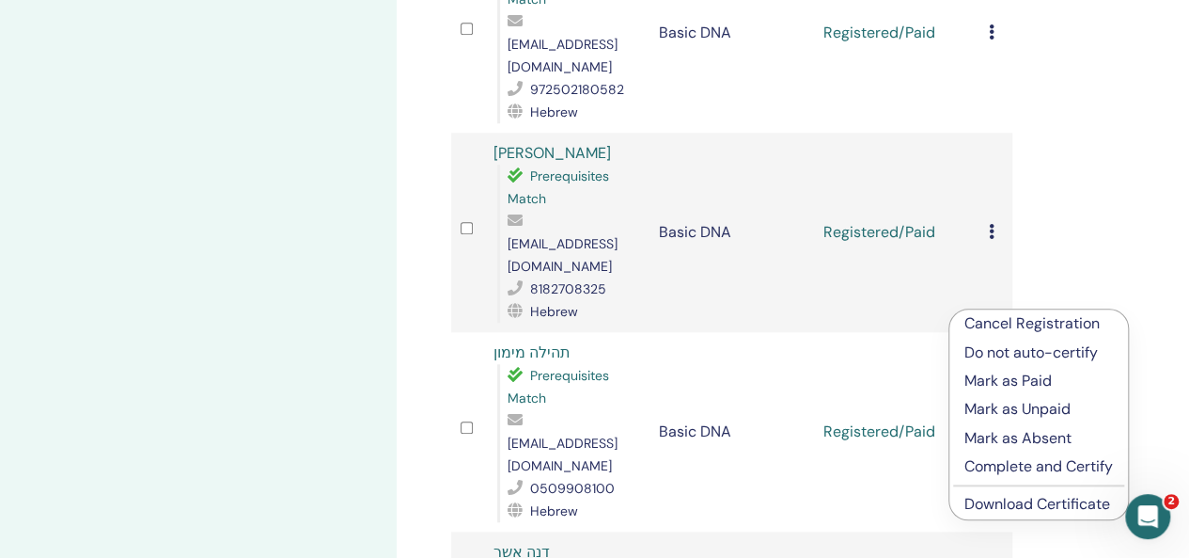
click at [1029, 514] on li "Download Certificate" at bounding box center [1039, 504] width 179 height 28
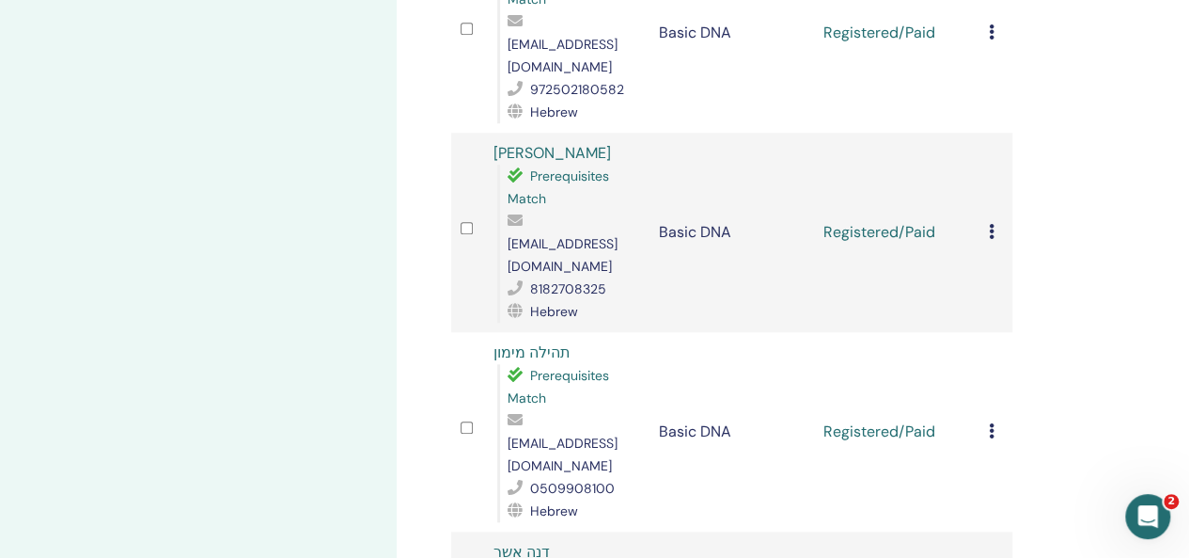
click at [1087, 316] on div "Manage Attendees Bulk Actions Export to CSV Attendee Event Status Maayan Stern …" at bounding box center [793, 488] width 793 height 2446
click at [989, 423] on icon at bounding box center [992, 430] width 6 height 15
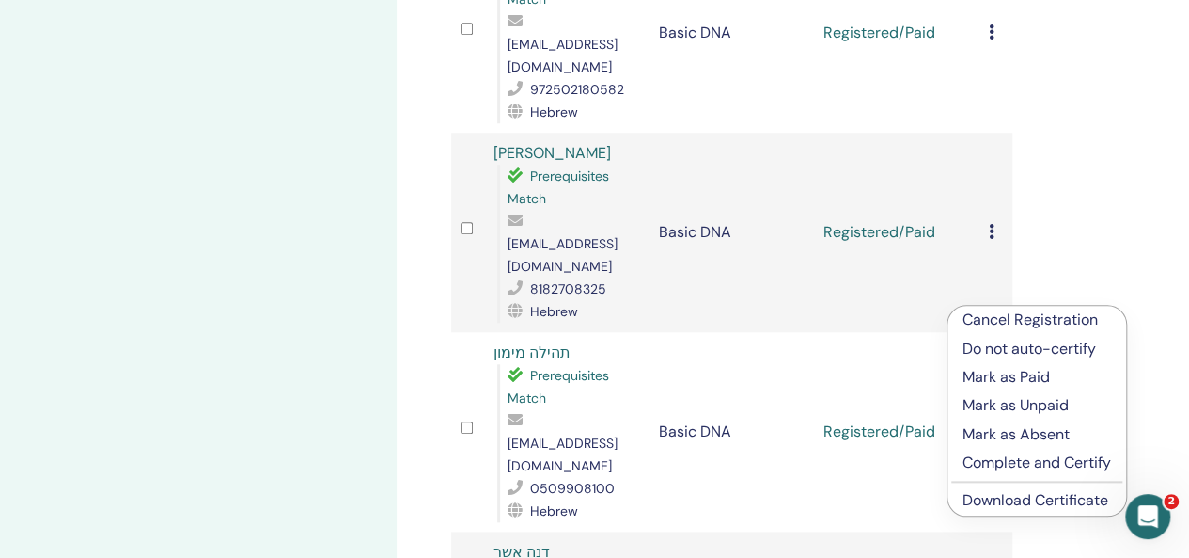
click at [981, 498] on link "Download Certificate" at bounding box center [1036, 500] width 146 height 20
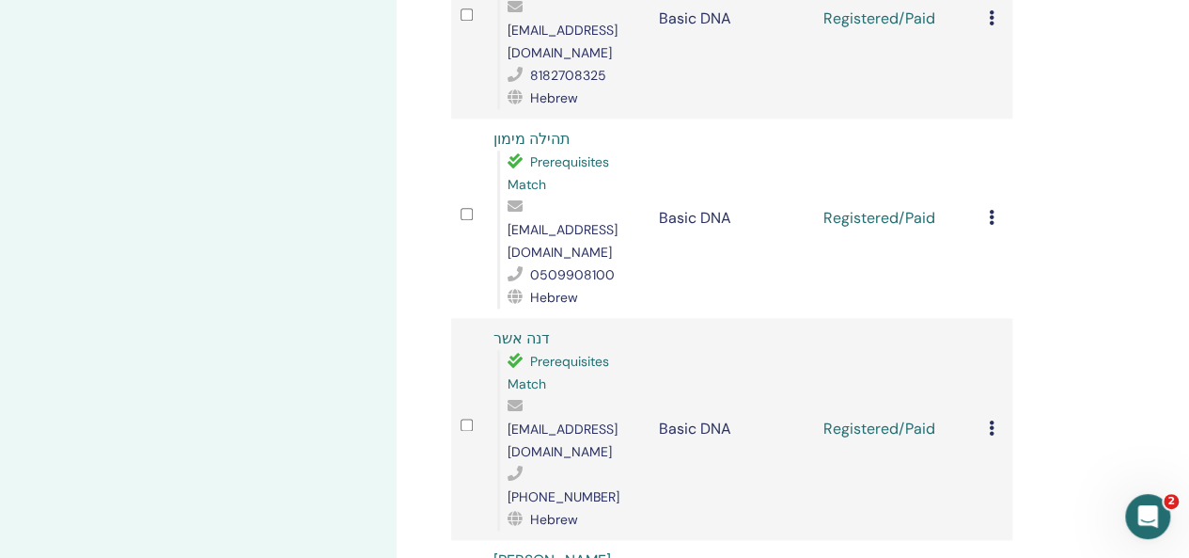
scroll to position [1010, 0]
click at [993, 419] on icon at bounding box center [992, 426] width 6 height 15
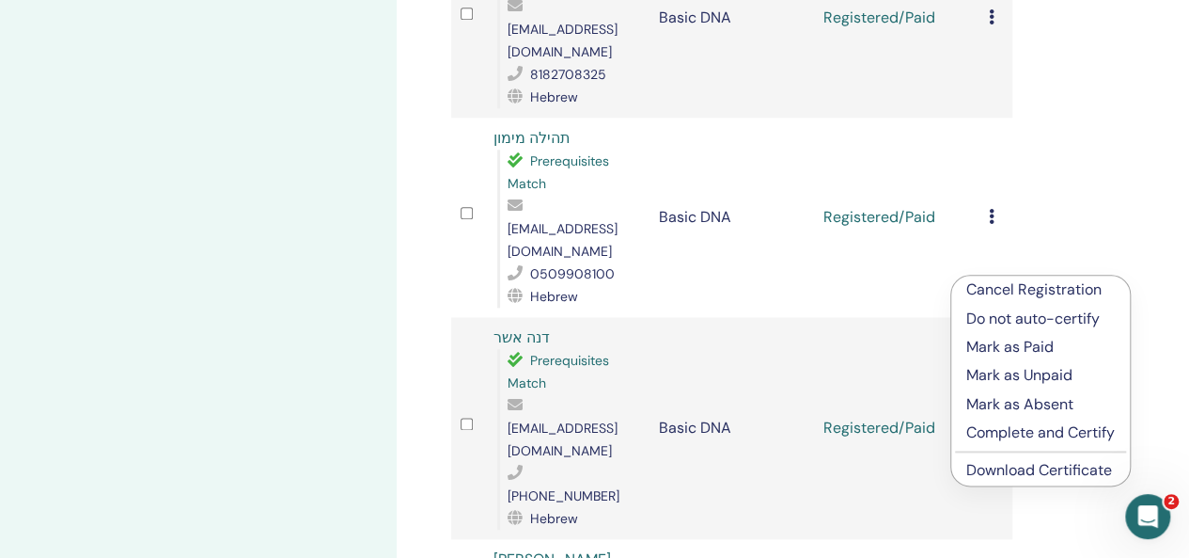
click at [1004, 475] on link "Download Certificate" at bounding box center [1039, 470] width 146 height 20
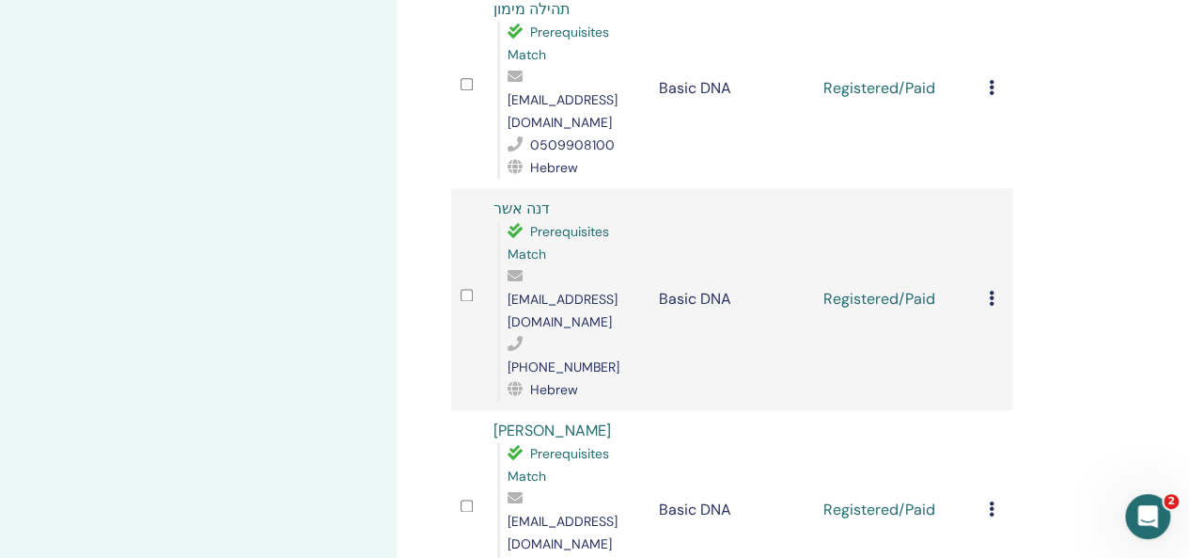
scroll to position [1139, 0]
click at [990, 500] on icon at bounding box center [992, 507] width 6 height 15
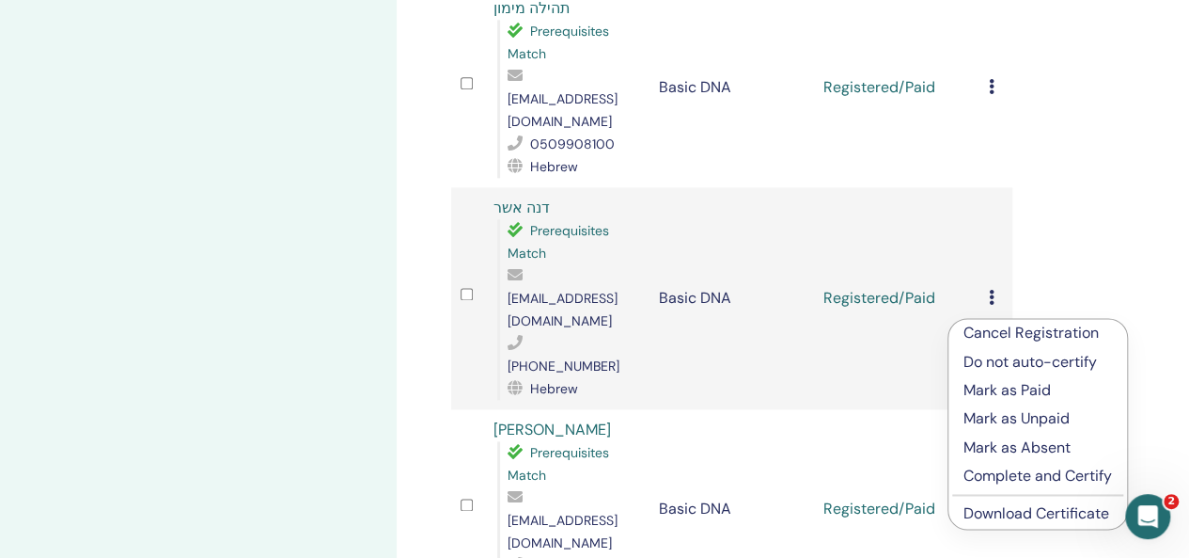
click at [1054, 512] on link "Download Certificate" at bounding box center [1037, 513] width 146 height 20
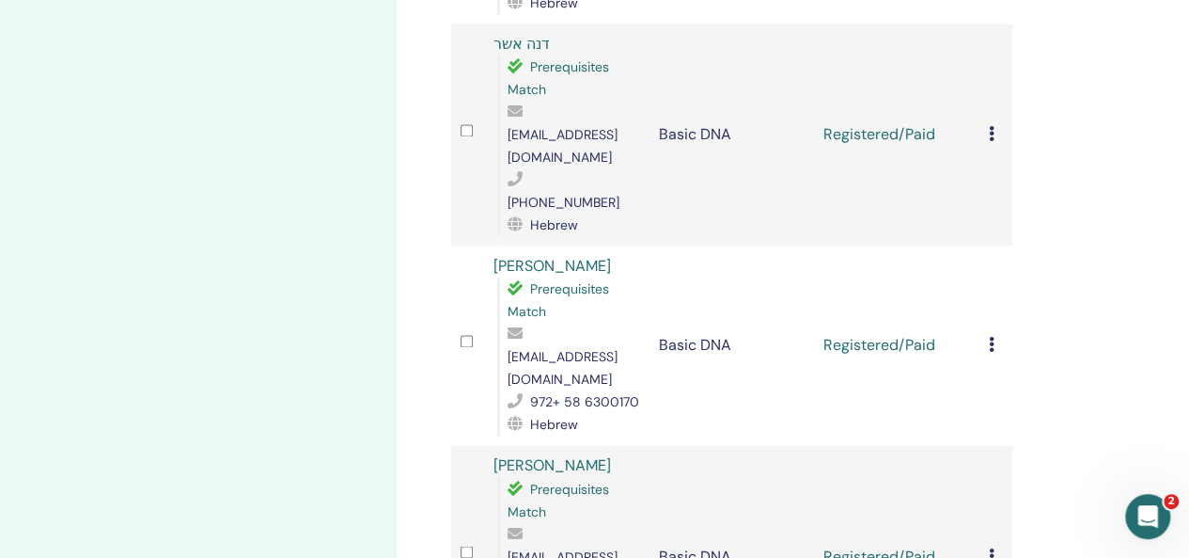
scroll to position [1305, 0]
click at [994, 545] on icon at bounding box center [992, 552] width 6 height 15
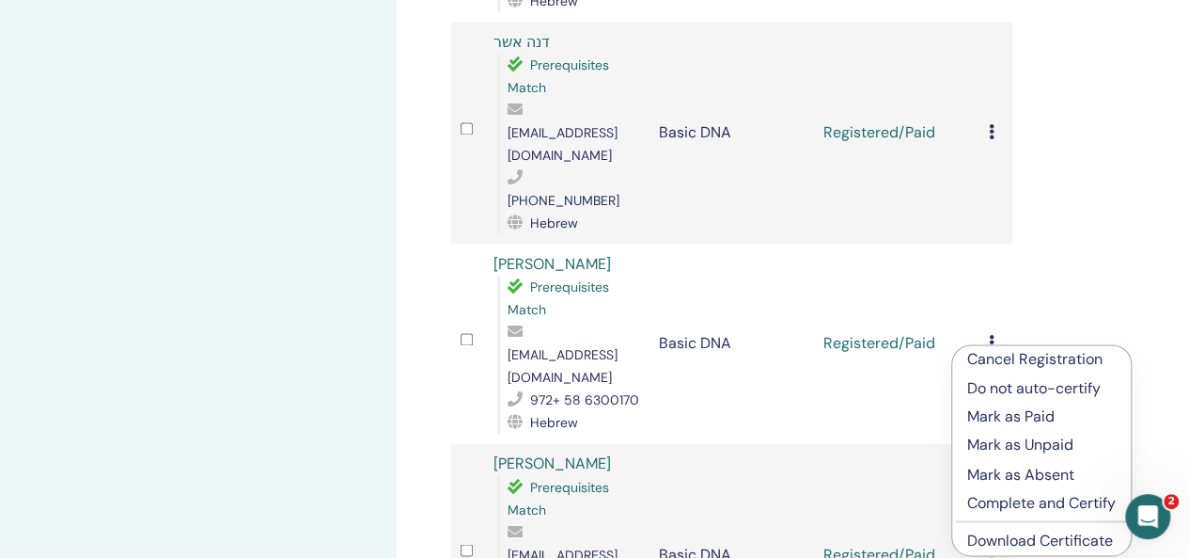
click at [1021, 539] on link "Download Certificate" at bounding box center [1040, 539] width 146 height 20
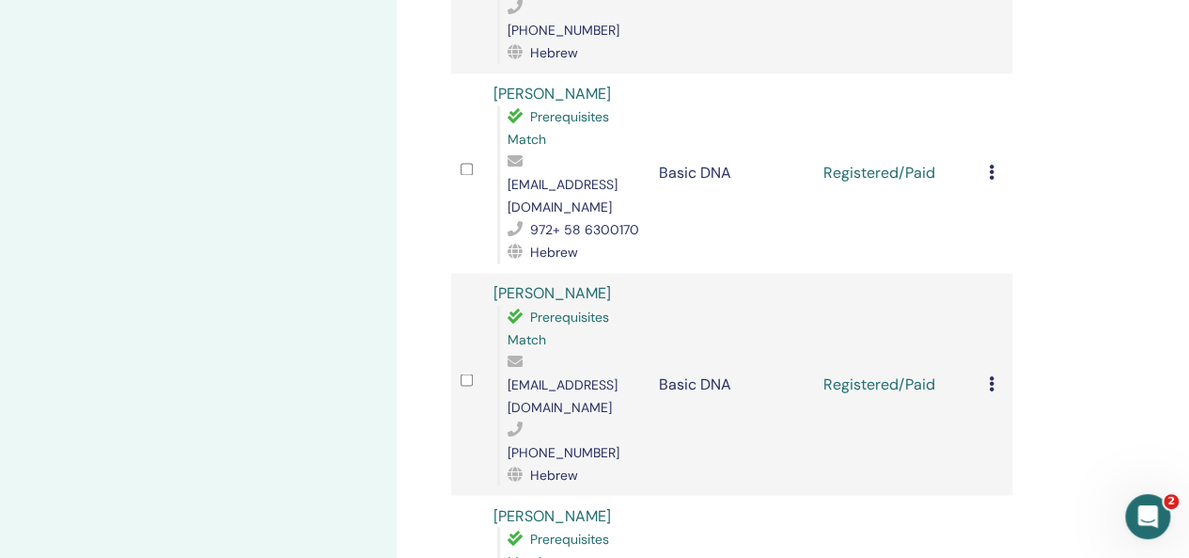
scroll to position [1600, 0]
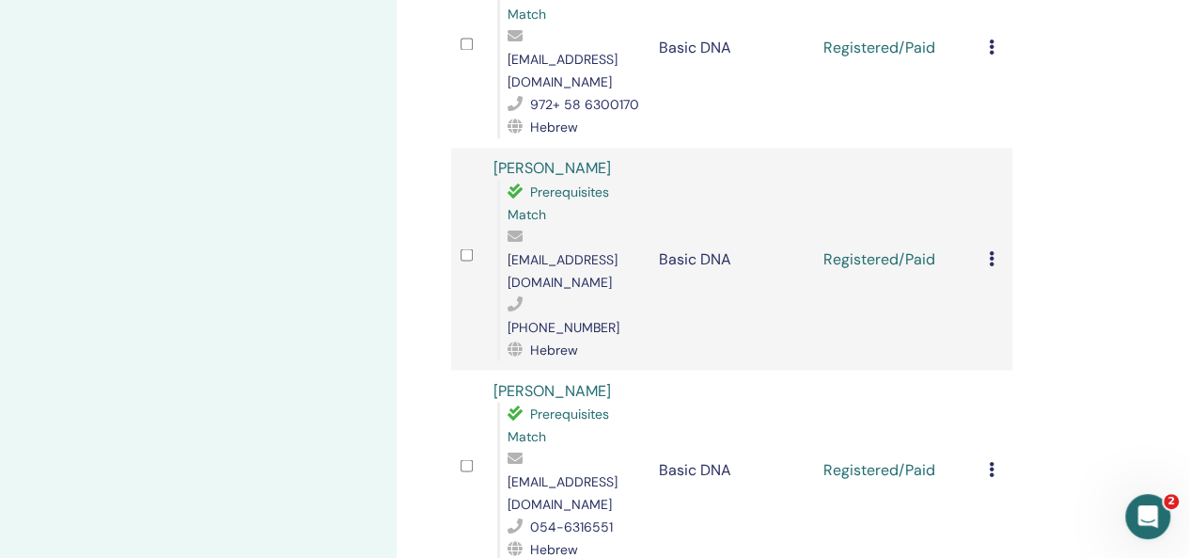
click at [990, 461] on icon at bounding box center [992, 468] width 6 height 15
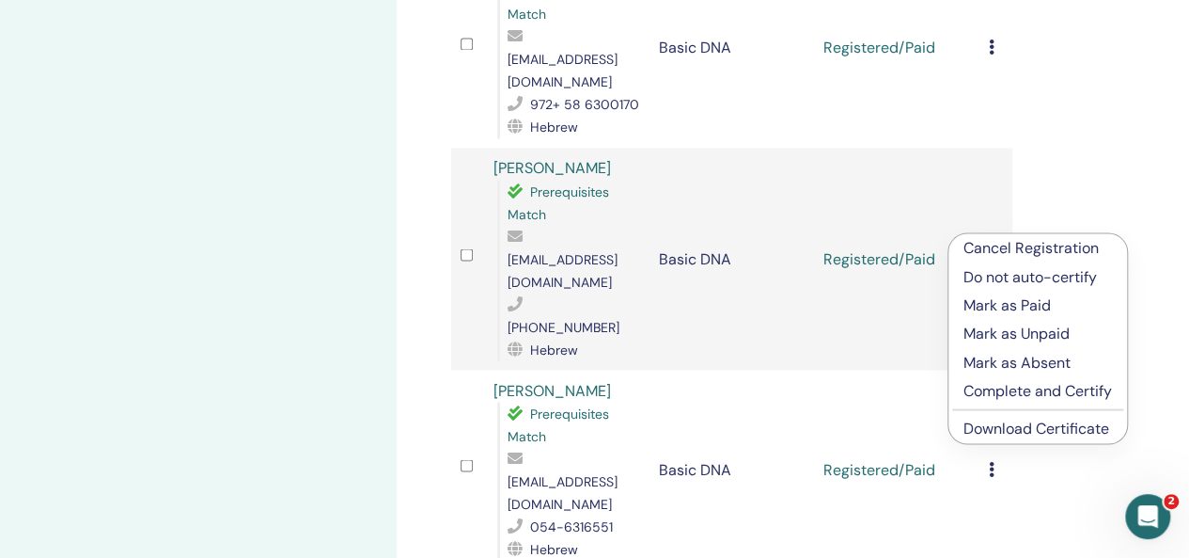
click at [997, 425] on link "Download Certificate" at bounding box center [1037, 427] width 146 height 20
